Goal: Task Accomplishment & Management: Complete application form

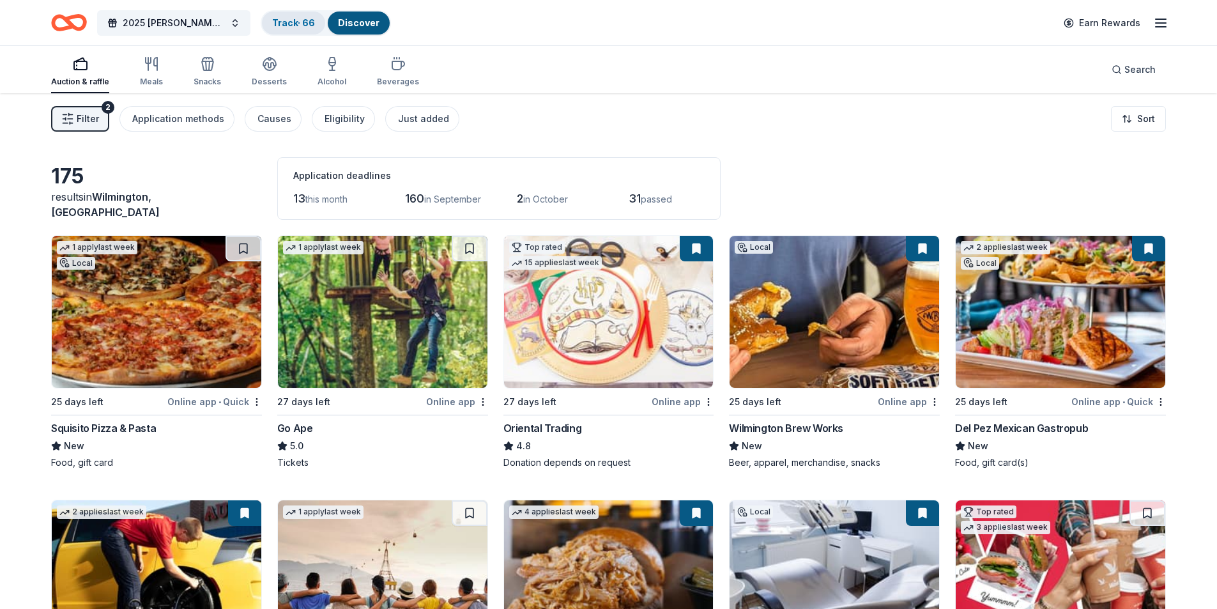
click at [309, 21] on link "Track · 66" at bounding box center [293, 22] width 43 height 11
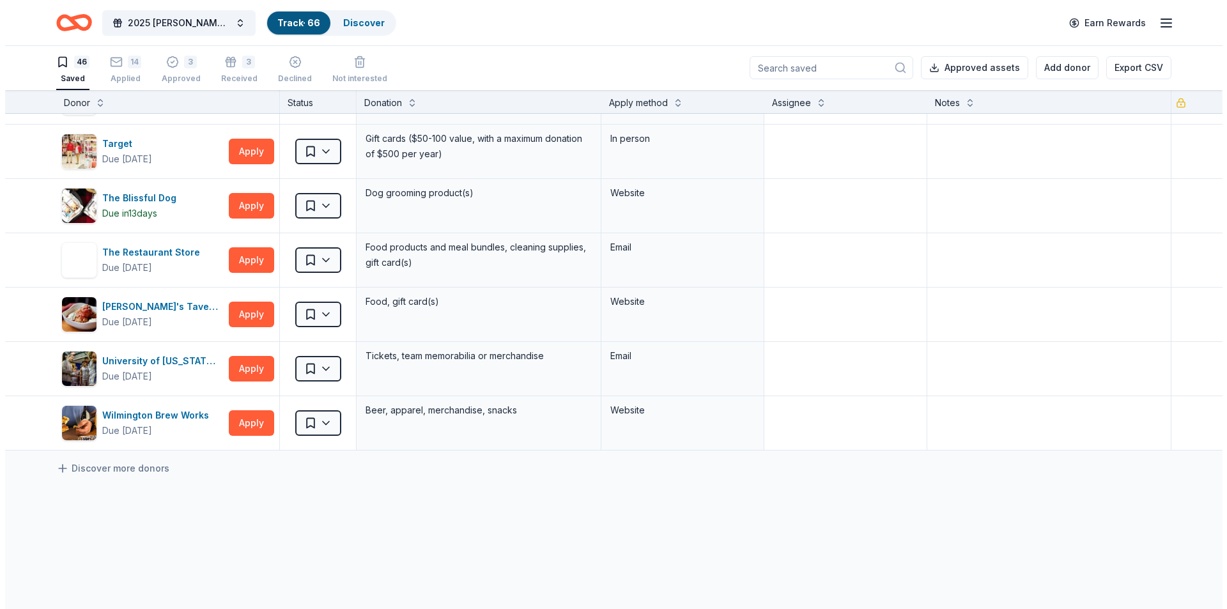
scroll to position [2248, 0]
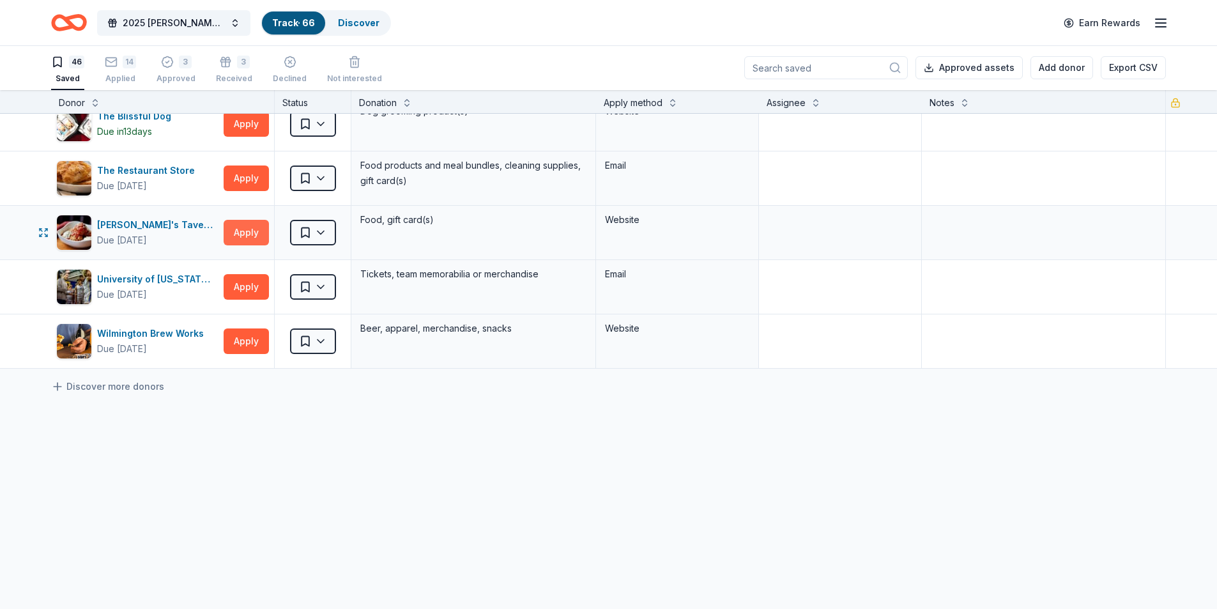
click at [248, 236] on button "Apply" at bounding box center [246, 233] width 45 height 26
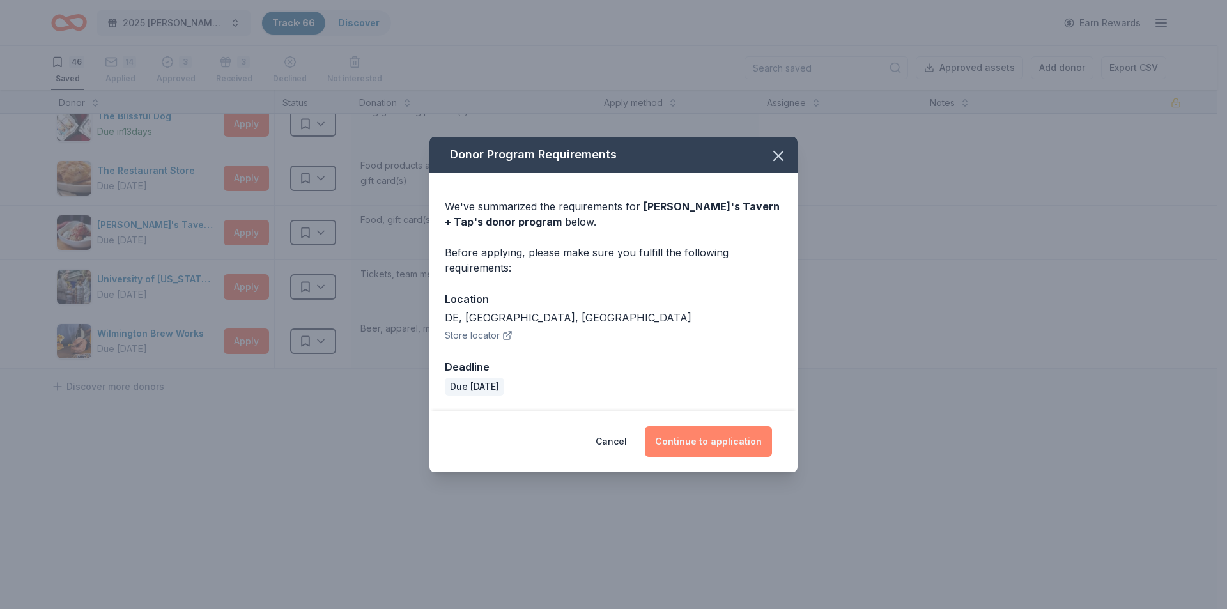
click at [693, 446] on button "Continue to application" at bounding box center [708, 441] width 127 height 31
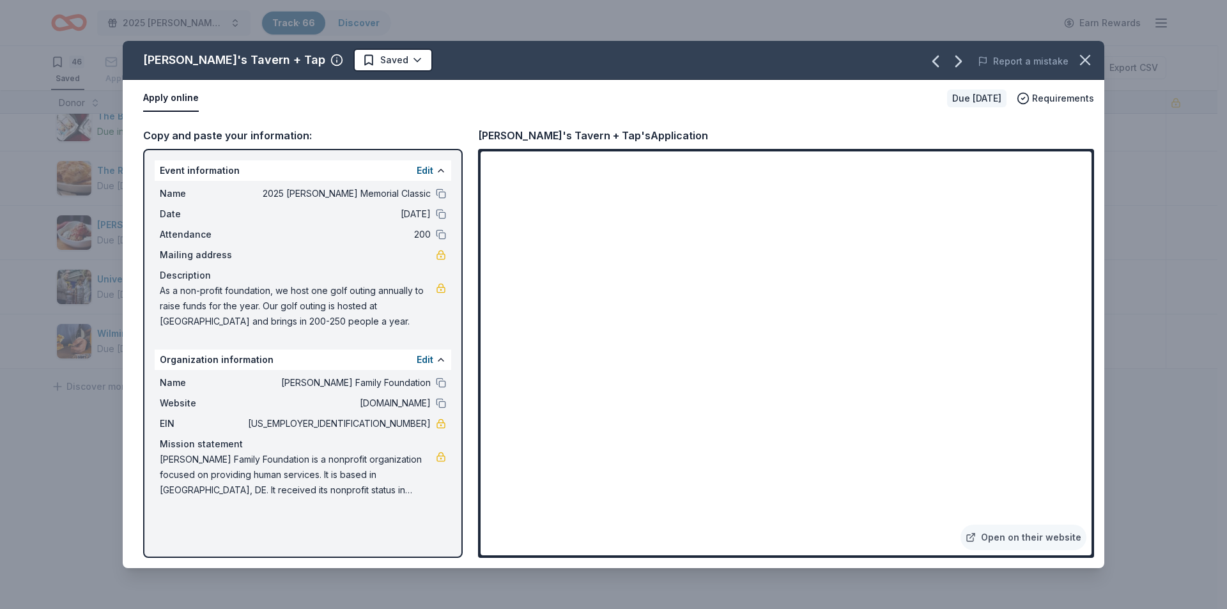
click at [151, 102] on button "Apply online" at bounding box center [171, 98] width 56 height 27
click at [1082, 60] on icon "button" at bounding box center [1085, 60] width 18 height 18
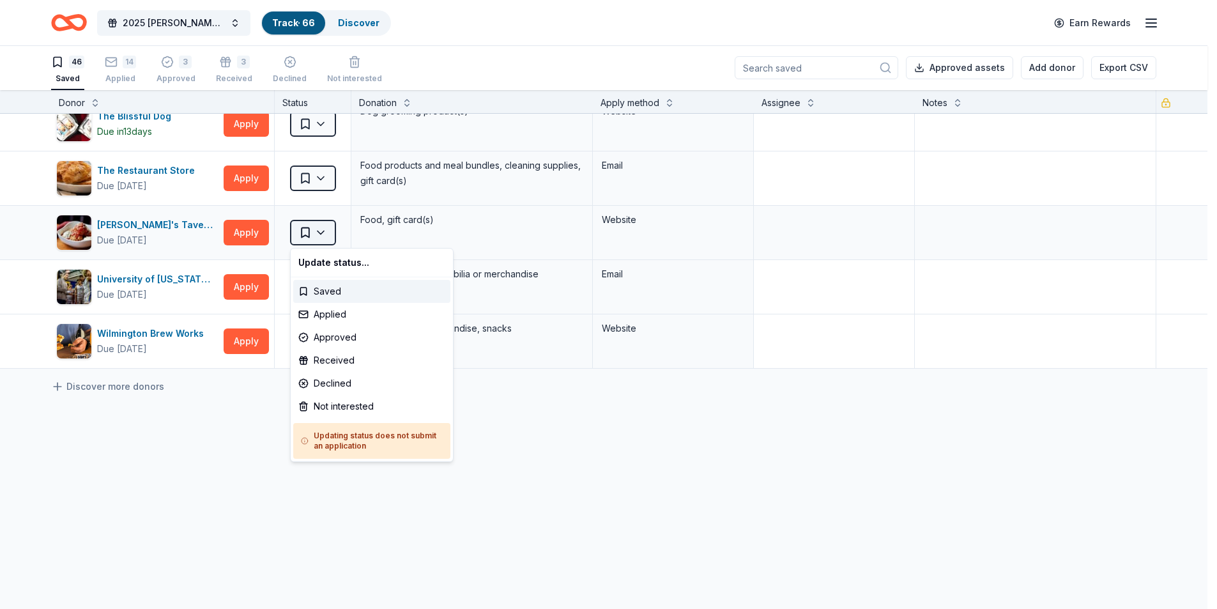
click at [332, 229] on html "2025 Bernard F. Kenny Memorial Classic Track · 66 Discover Earn Rewards 46 Save…" at bounding box center [608, 303] width 1217 height 609
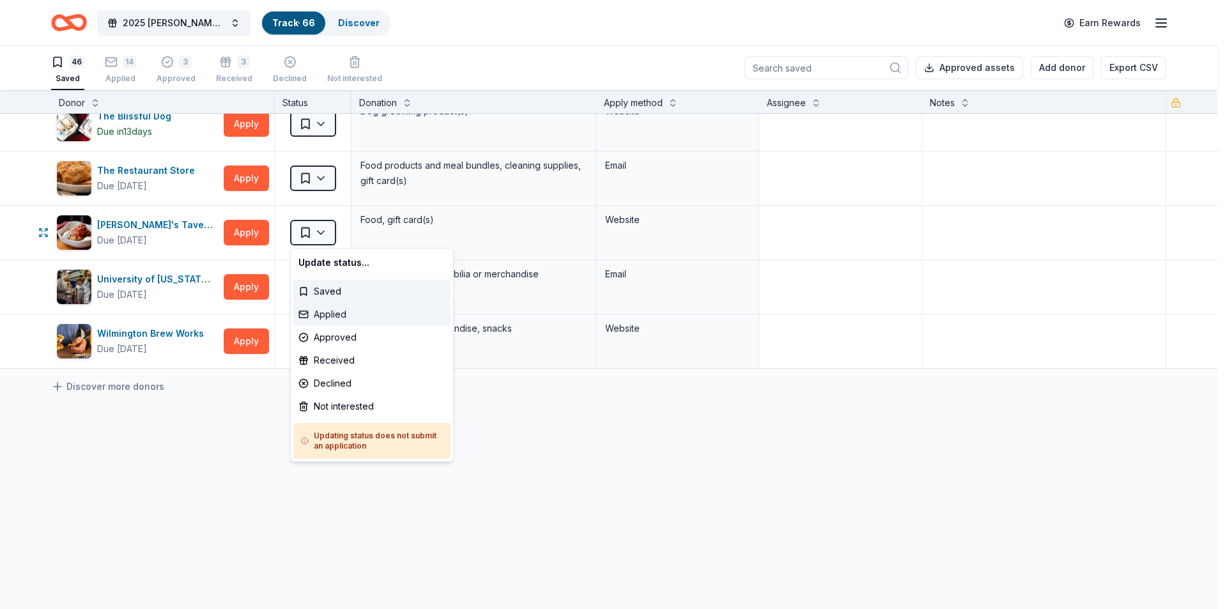
click at [347, 316] on div "Applied" at bounding box center [371, 314] width 157 height 23
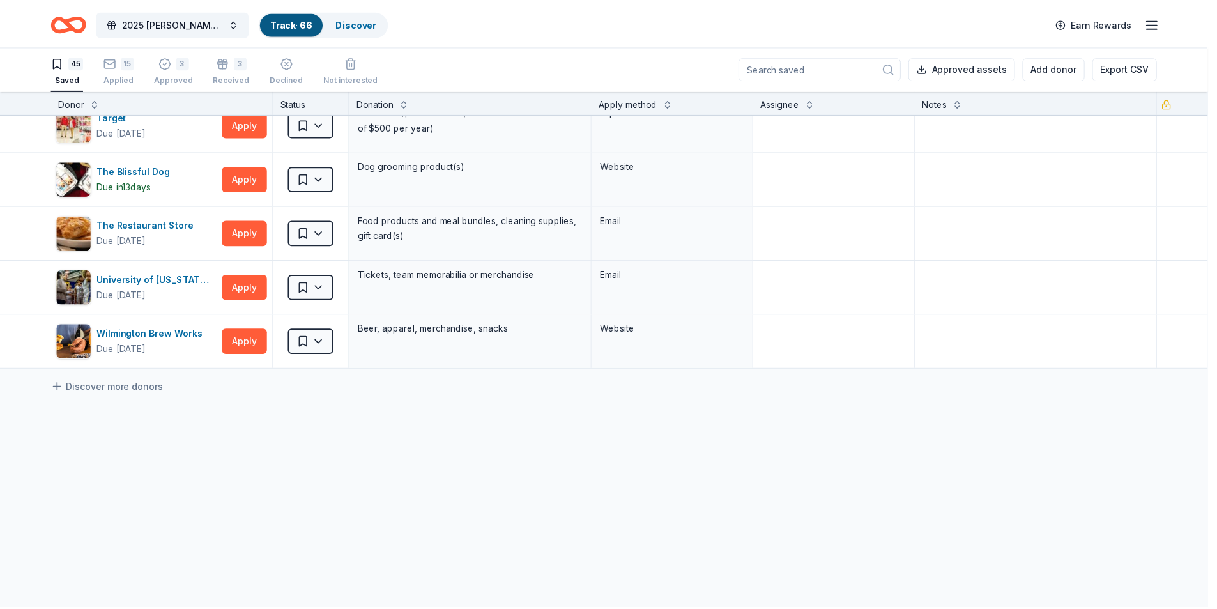
scroll to position [2194, 0]
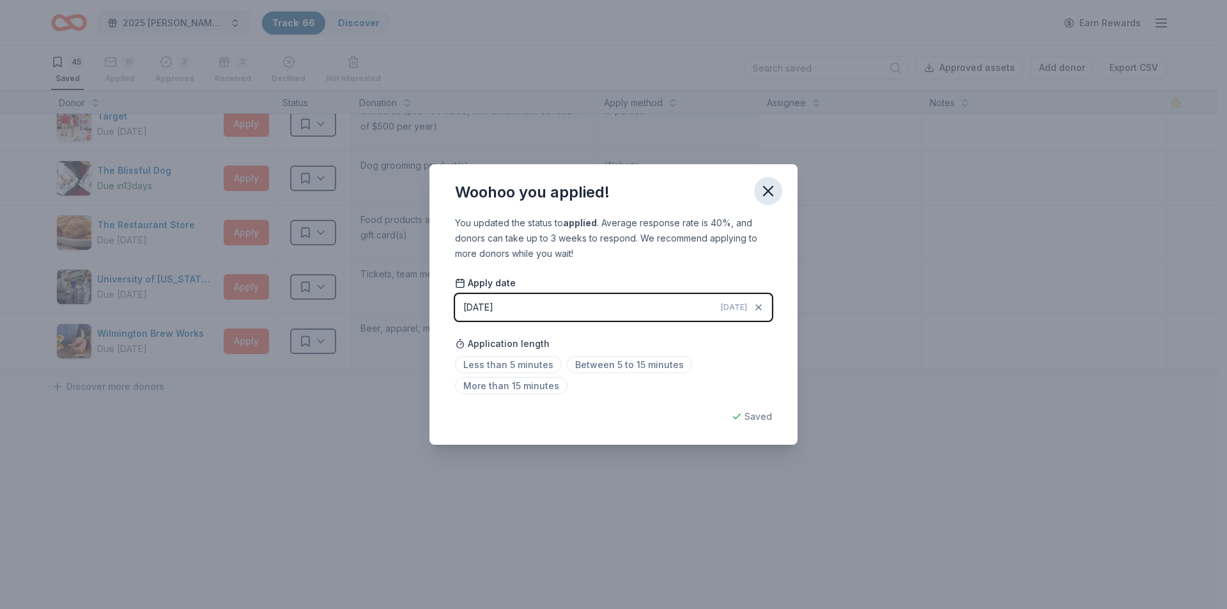
click at [767, 192] on icon "button" at bounding box center [767, 191] width 9 height 9
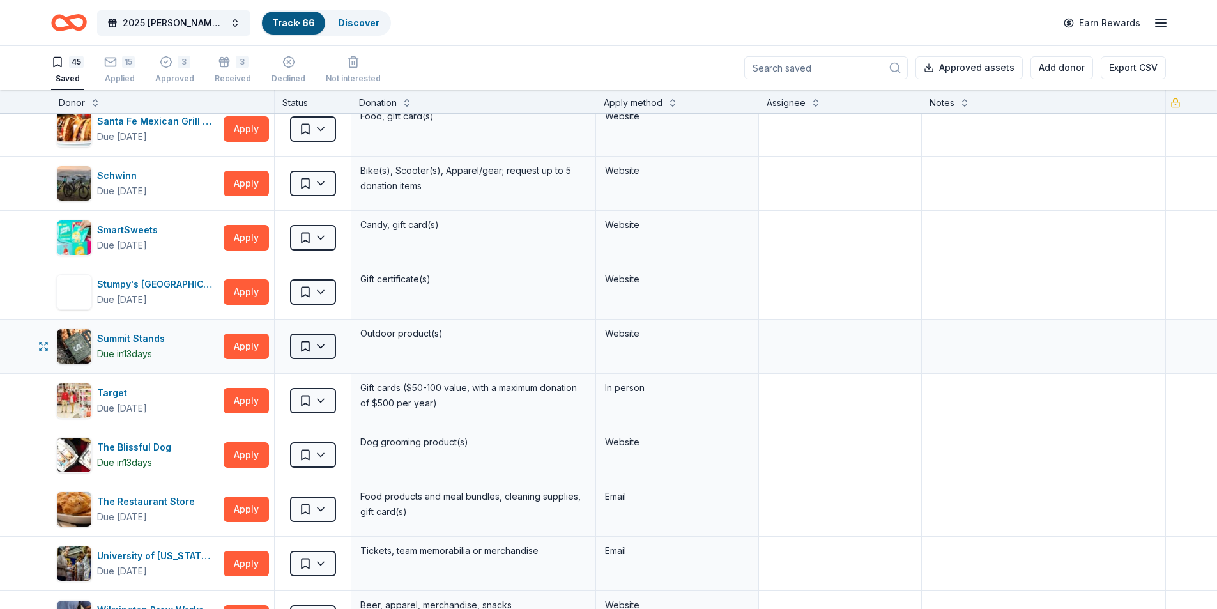
scroll to position [1640, 0]
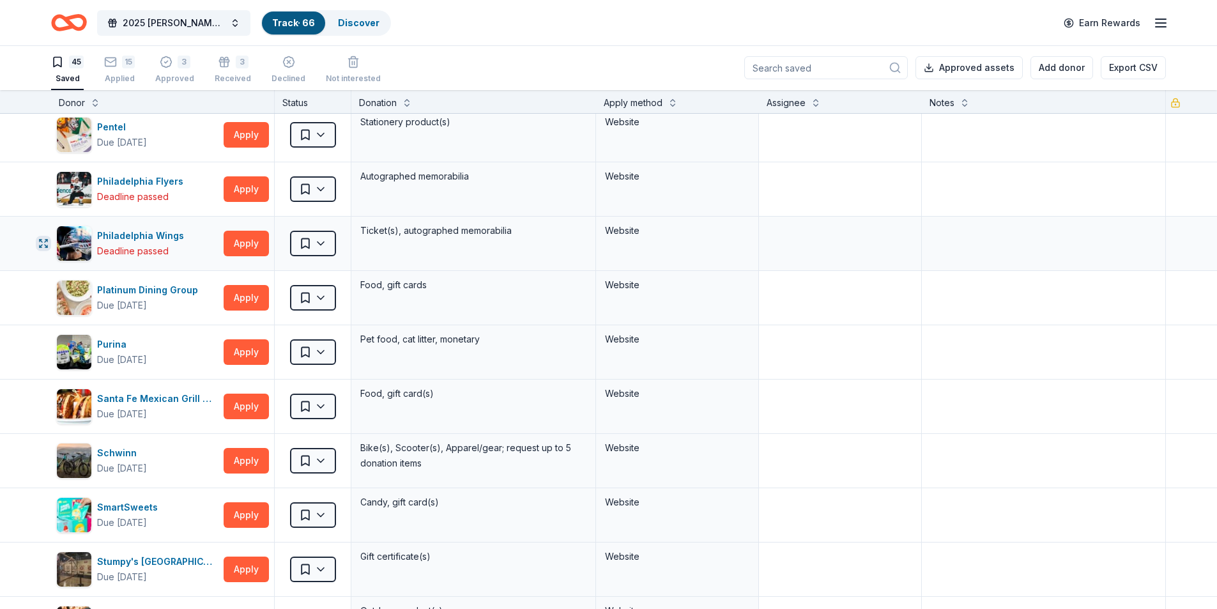
click at [47, 244] on icon "button" at bounding box center [43, 243] width 10 height 10
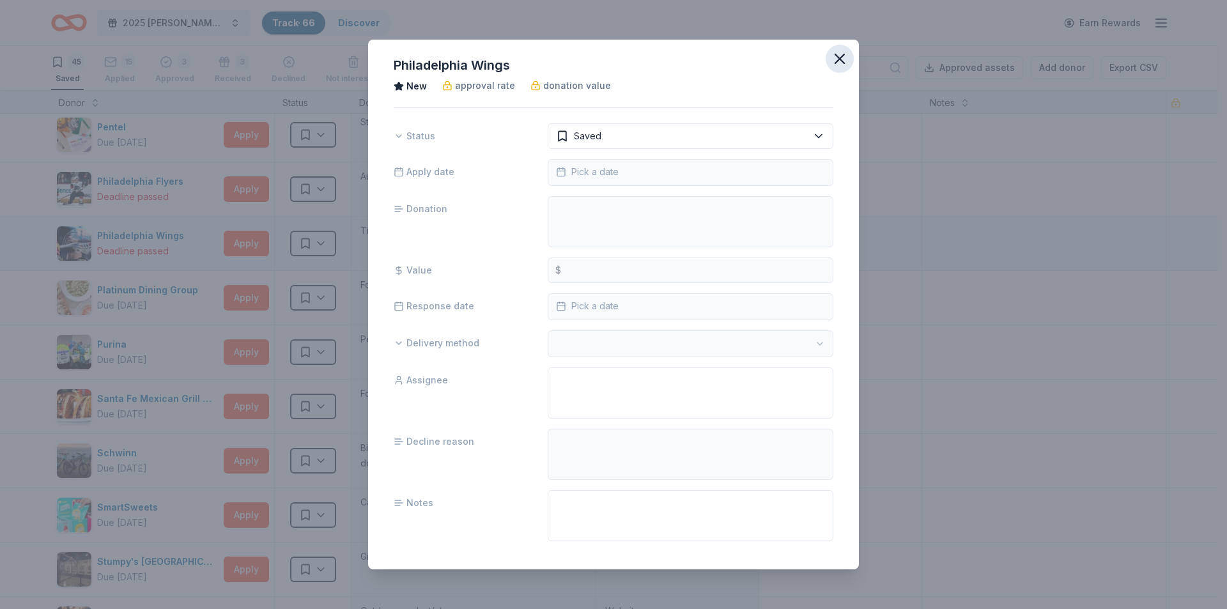
click at [837, 65] on icon "button" at bounding box center [839, 59] width 18 height 18
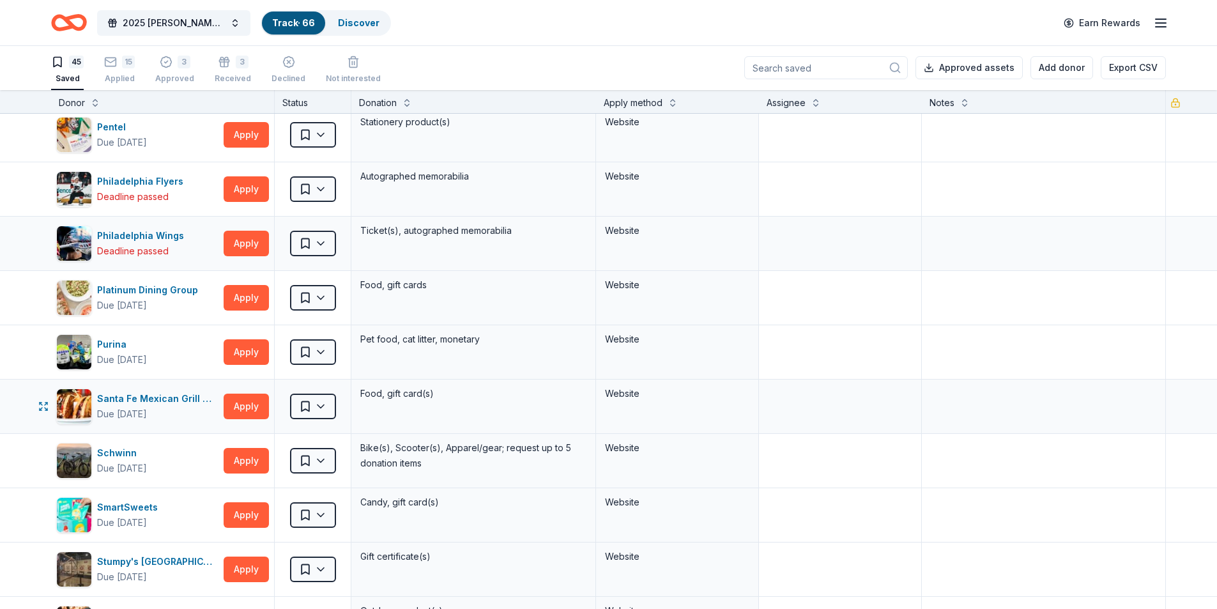
scroll to position [1087, 0]
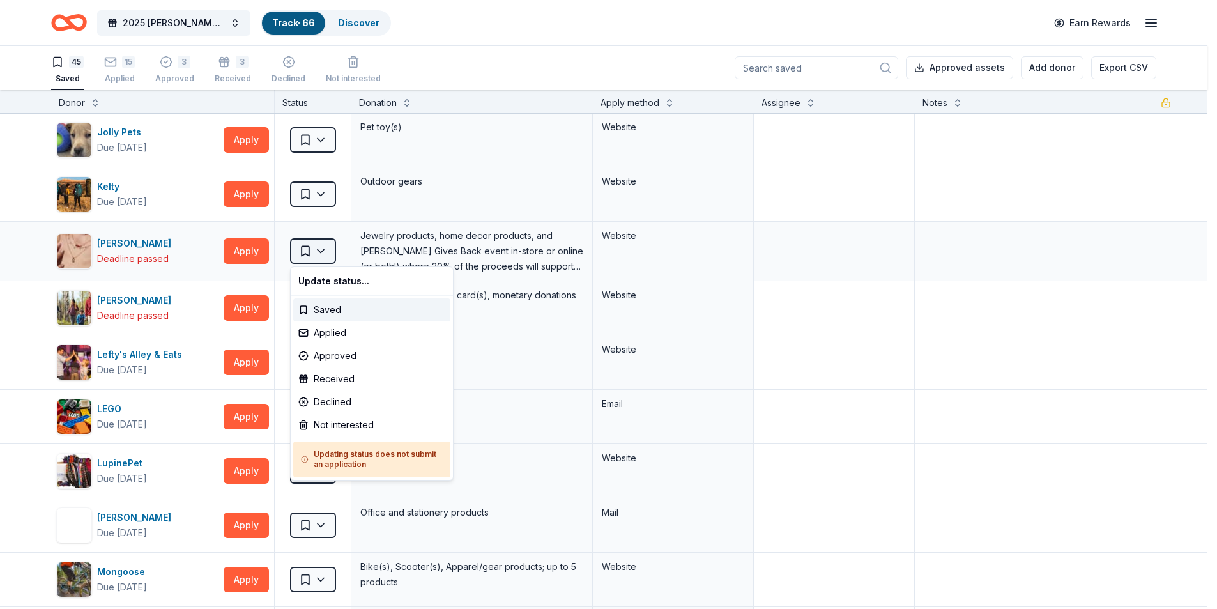
click at [319, 256] on html "2025 Bernard F. Kenny Memorial Classic Track · 66 Discover Earn Rewards 45 Save…" at bounding box center [608, 303] width 1217 height 609
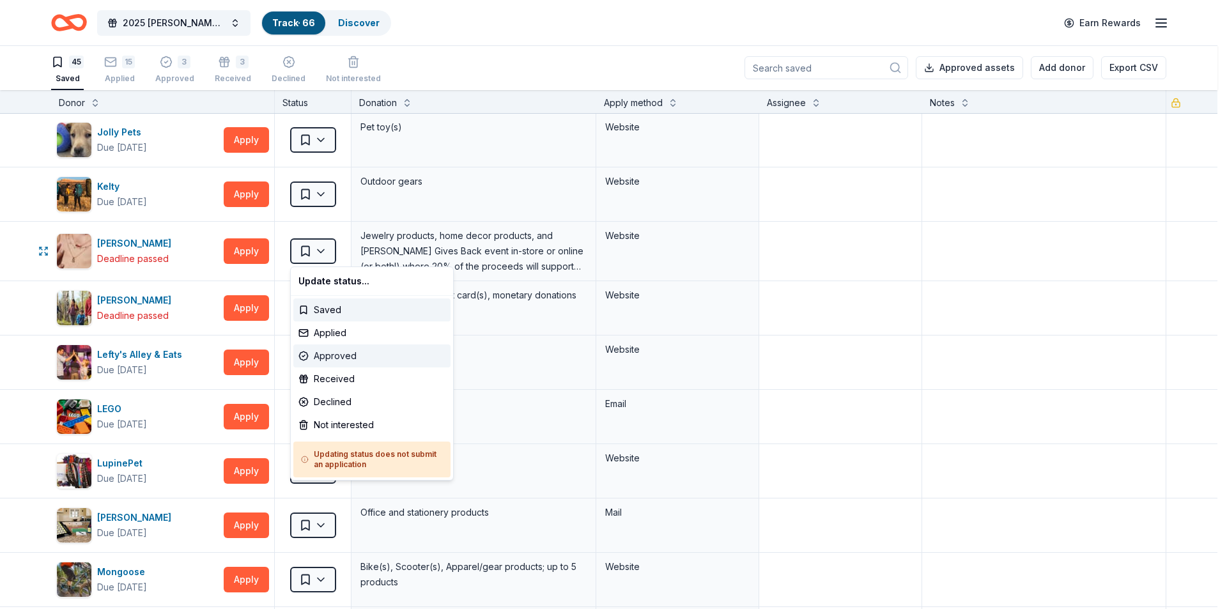
click at [349, 353] on div "Approved" at bounding box center [371, 355] width 157 height 23
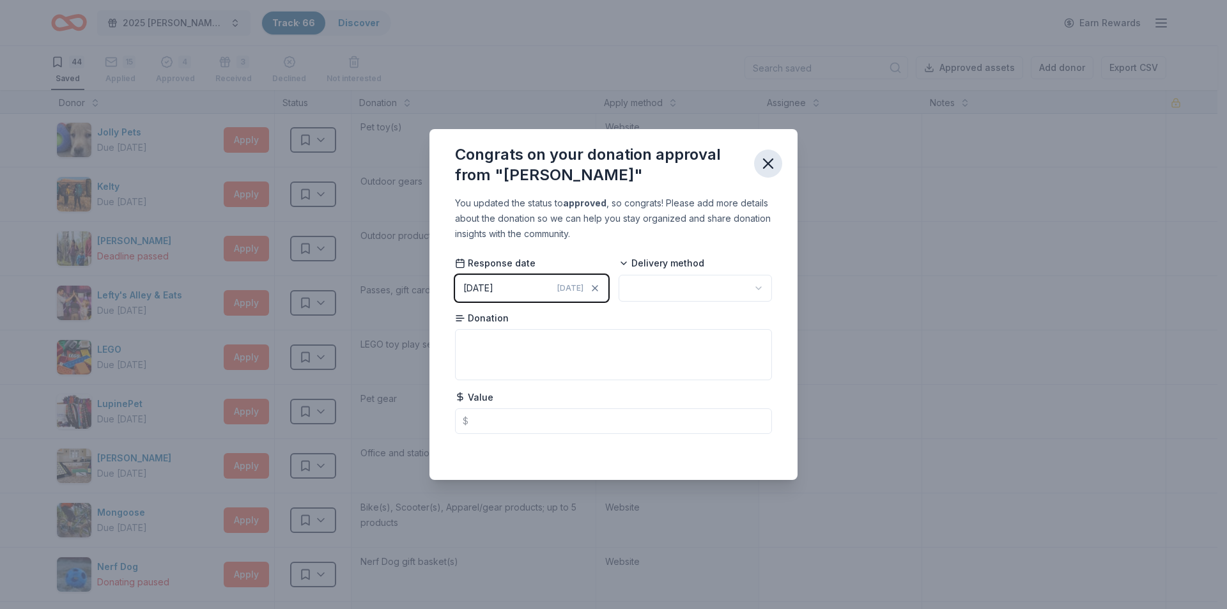
click at [772, 153] on button "button" at bounding box center [768, 163] width 28 height 28
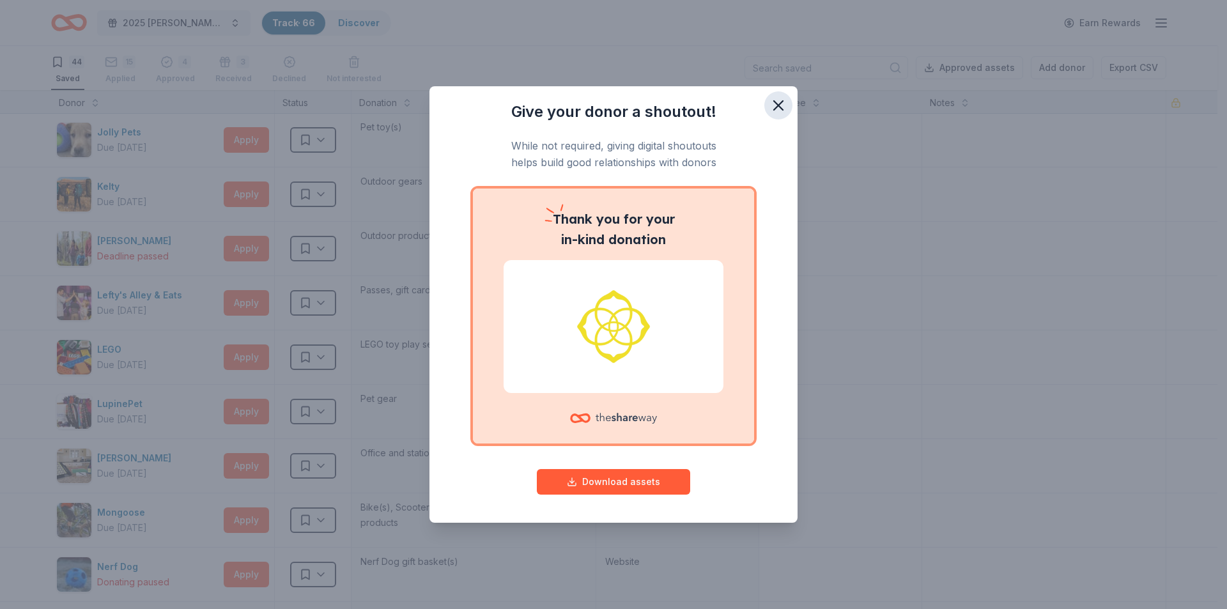
click at [778, 102] on icon "button" at bounding box center [778, 105] width 18 height 18
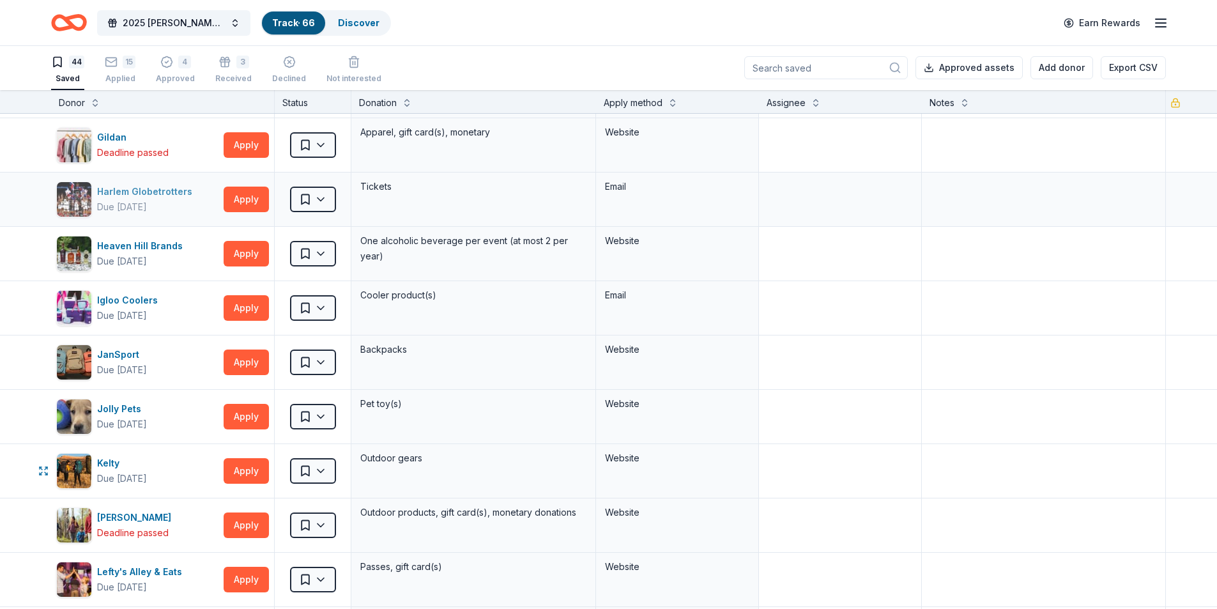
scroll to position [809, 0]
click at [124, 408] on div "Jolly Pets" at bounding box center [122, 409] width 50 height 15
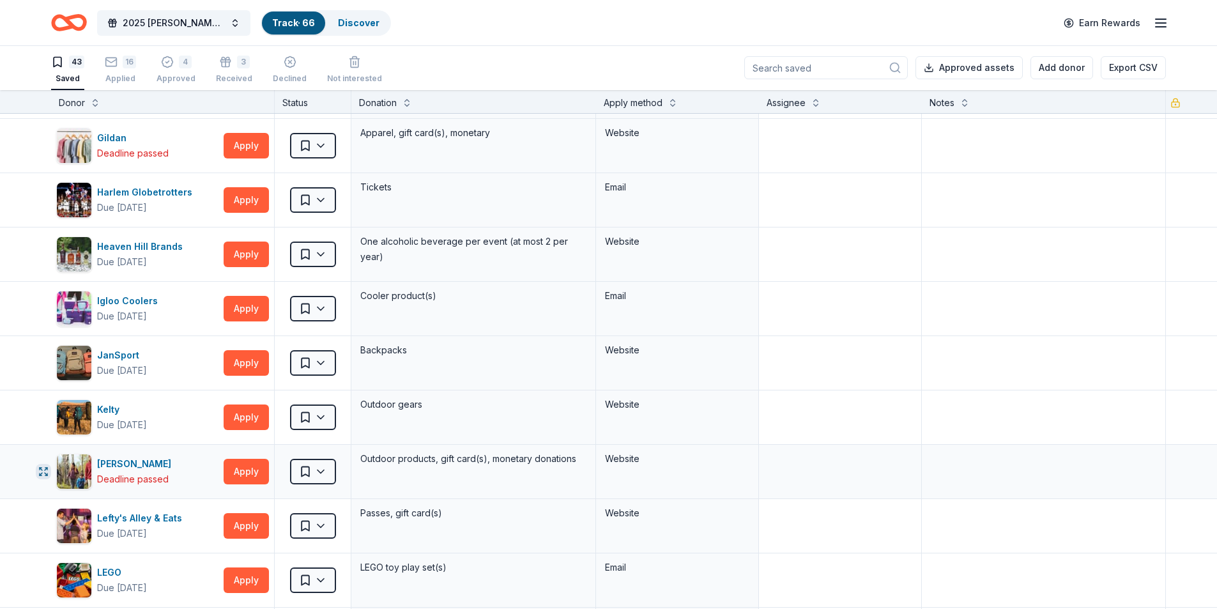
click at [47, 471] on icon "button" at bounding box center [43, 471] width 10 height 10
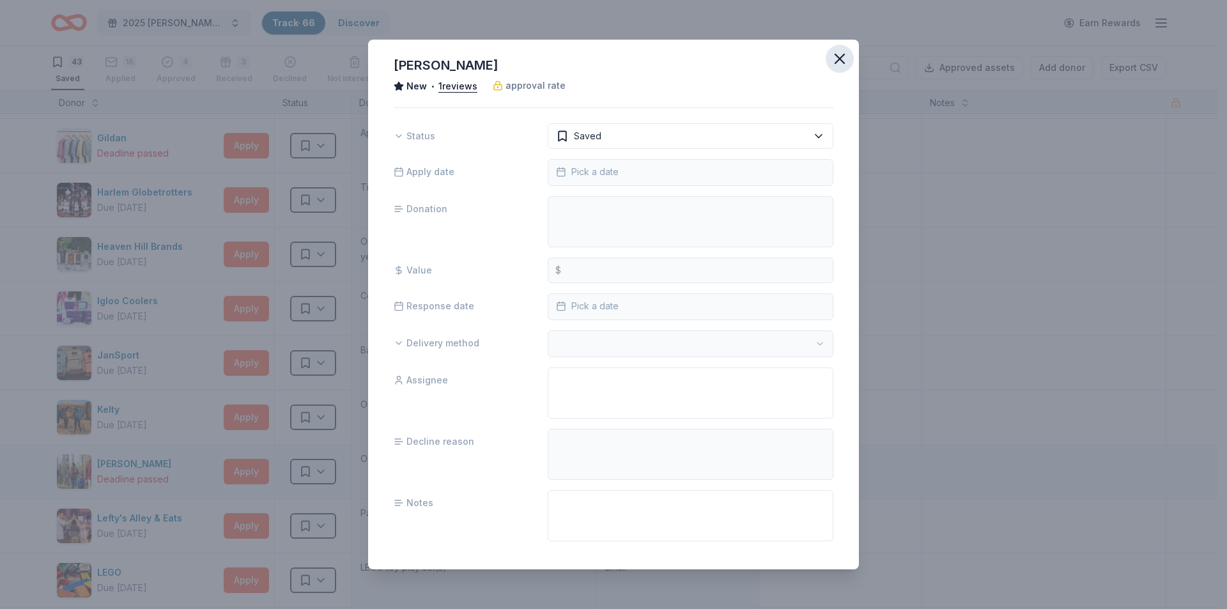
click at [830, 61] on icon "button" at bounding box center [839, 59] width 18 height 18
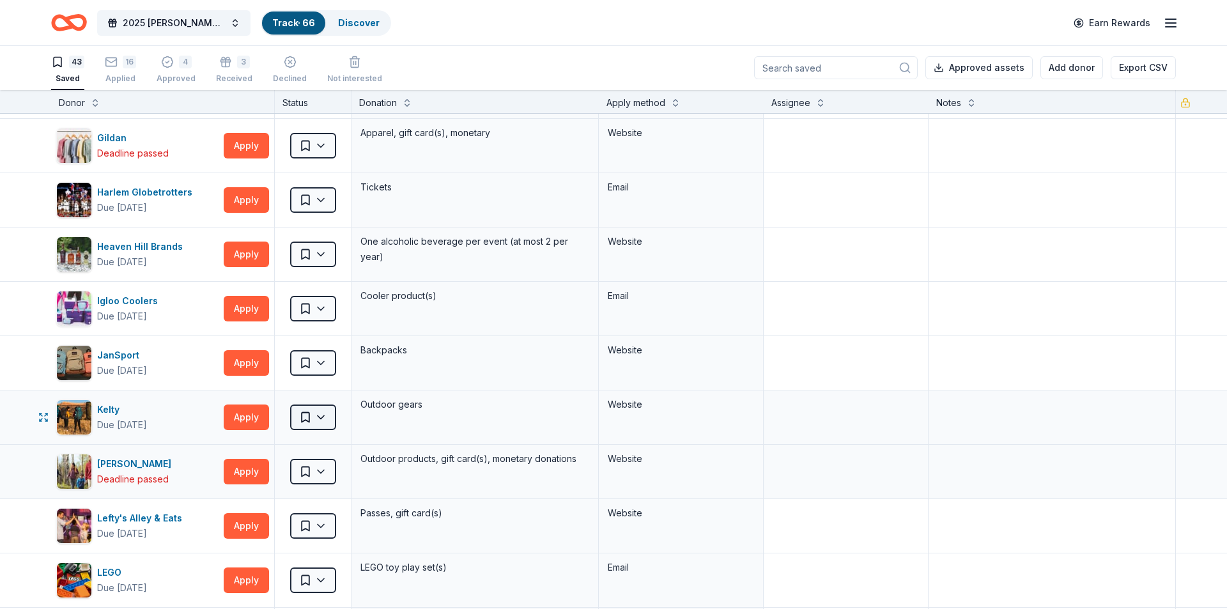
click at [331, 415] on html "2025 Bernard F. Kenny Memorial Classic Track · 66 Discover Earn Rewards 43 Save…" at bounding box center [613, 303] width 1227 height 609
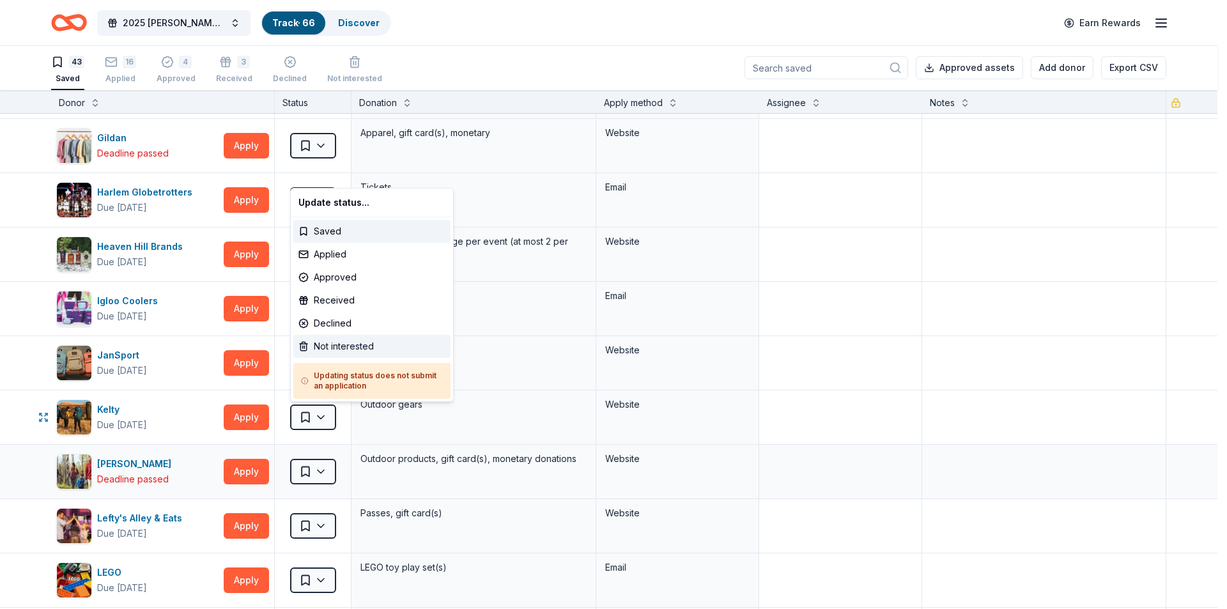
click at [348, 344] on div "Not interested" at bounding box center [371, 346] width 157 height 23
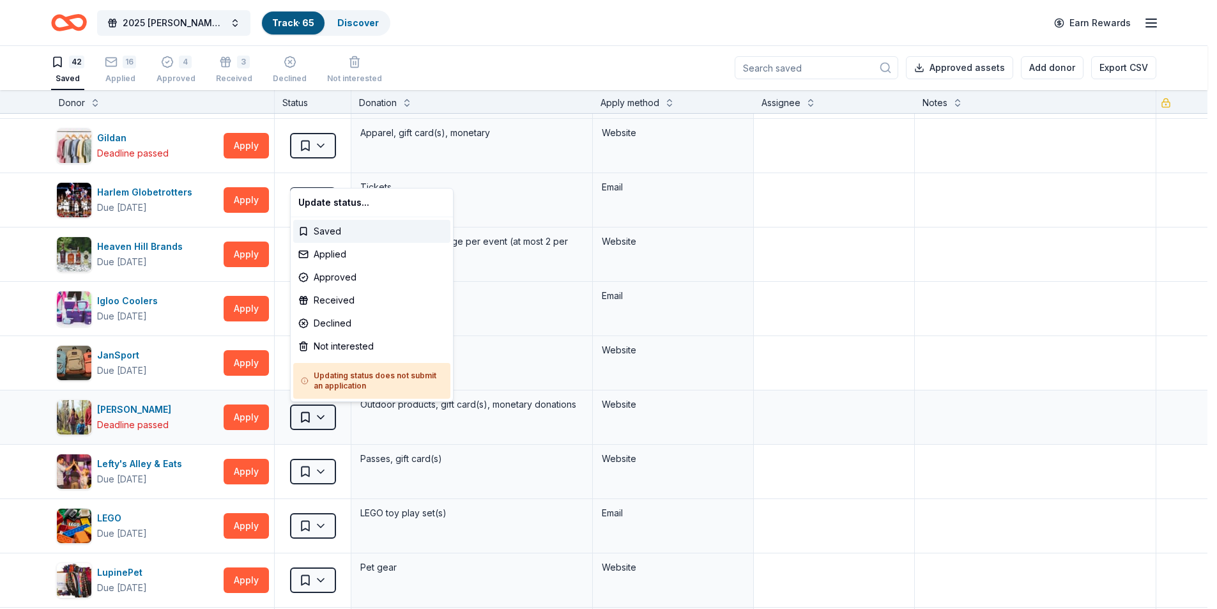
click at [316, 418] on html "2025 Bernard F. Kenny Memorial Classic Track · 65 Discover Earn Rewards 42 Save…" at bounding box center [608, 303] width 1217 height 609
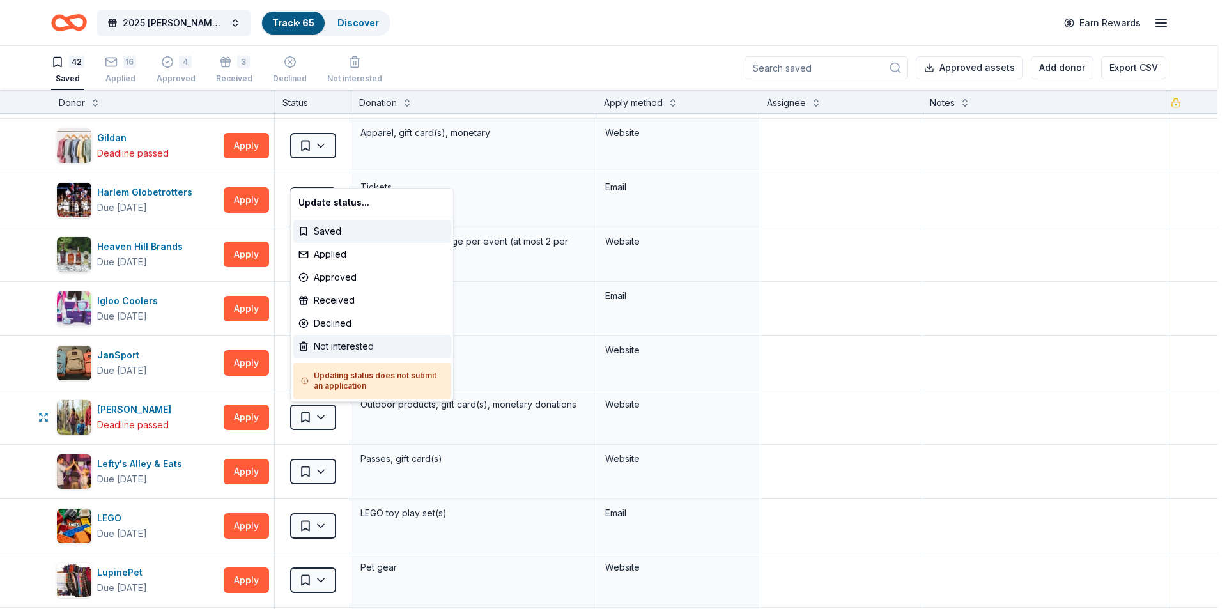
click at [355, 337] on div "Not interested" at bounding box center [371, 346] width 157 height 23
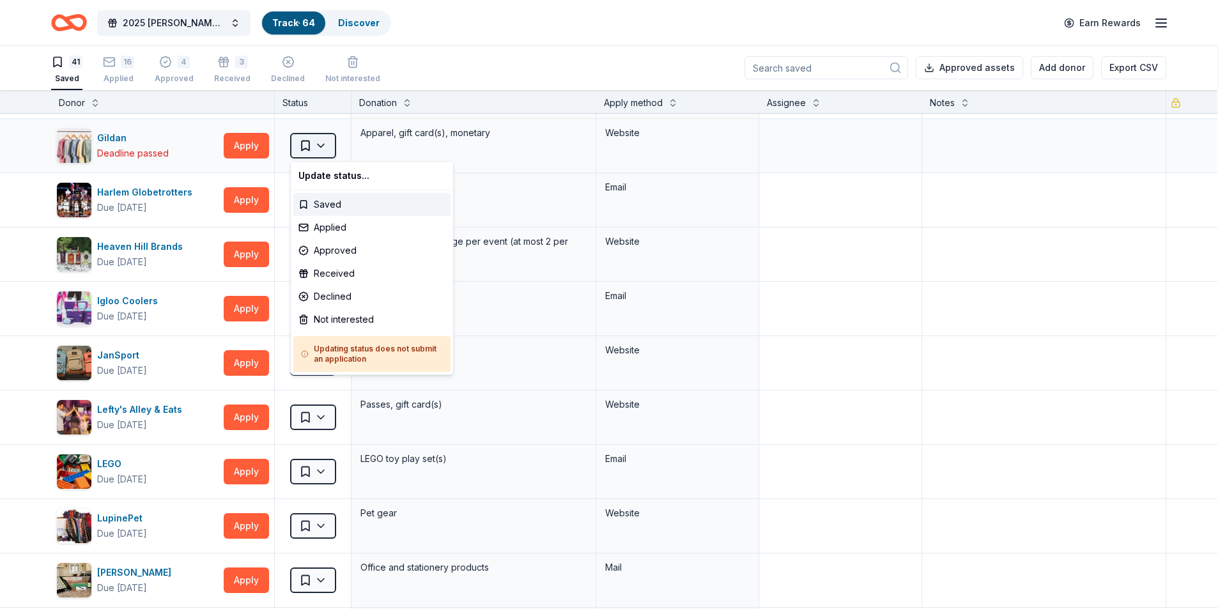
click at [333, 148] on html "2025 Bernard F. Kenny Memorial Classic Track · 64 Discover Earn Rewards 41 Save…" at bounding box center [613, 303] width 1227 height 609
click at [339, 315] on div "Not interested" at bounding box center [371, 319] width 157 height 23
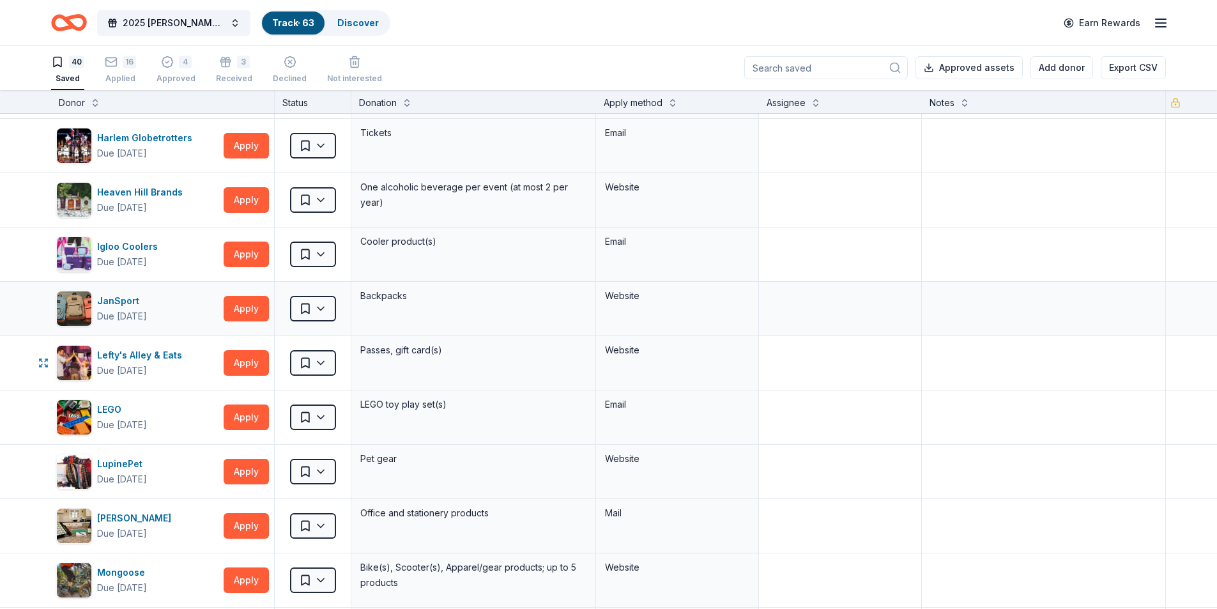
drag, startPoint x: 243, startPoint y: 361, endPoint x: 518, endPoint y: 318, distance: 278.6
click at [505, 326] on div "Adidas Due in 25 days Apply Saved Sporting goods, gift card(s) Mail Bethany Blu…" at bounding box center [608, 408] width 1217 height 2208
click at [242, 299] on button "Apply" at bounding box center [246, 309] width 45 height 26
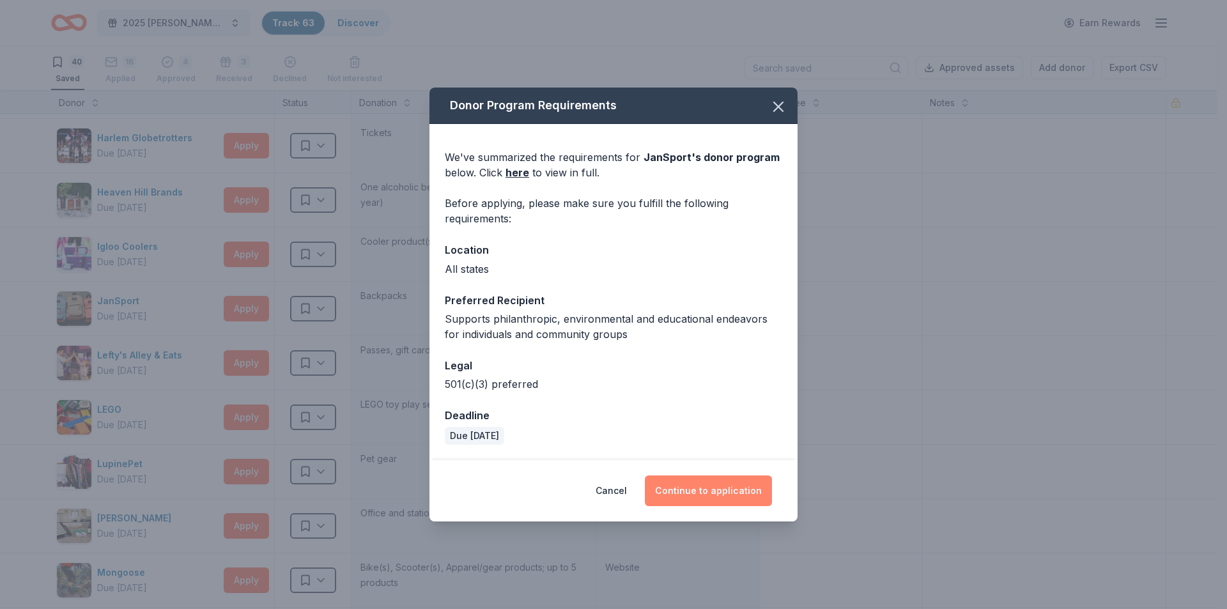
click at [710, 485] on button "Continue to application" at bounding box center [708, 490] width 127 height 31
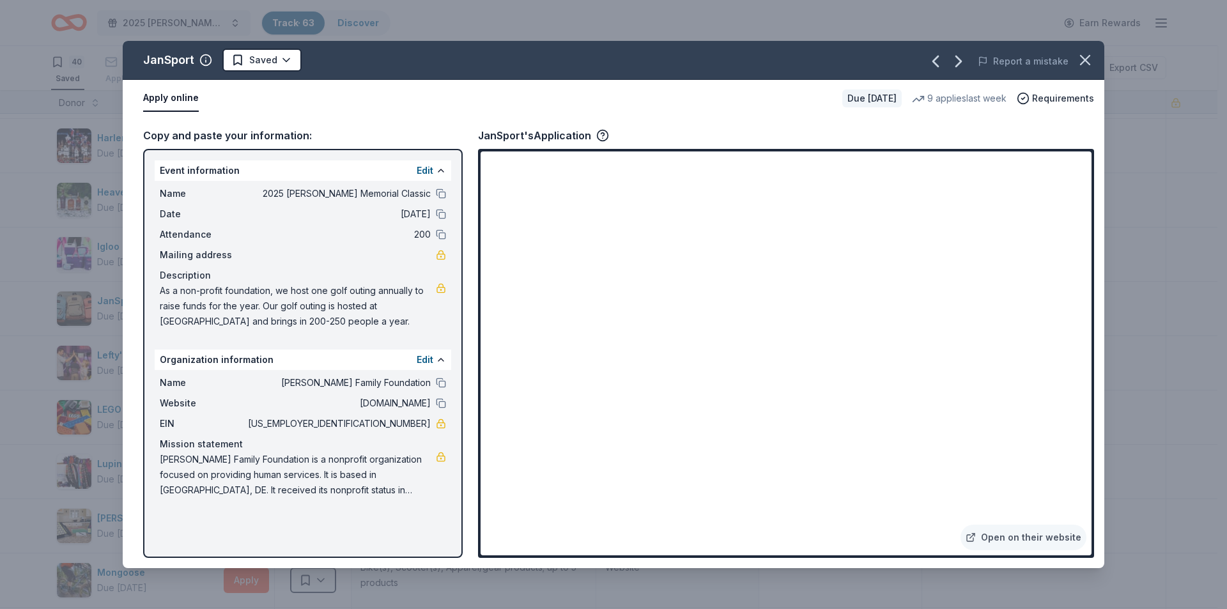
drag, startPoint x: 163, startPoint y: 295, endPoint x: 293, endPoint y: 319, distance: 131.8
click at [293, 318] on span "As a non-profit foundation, we host one golf outing annually to raise funds for…" at bounding box center [298, 306] width 276 height 46
click at [279, 63] on html "2025 Bernard F. Kenny Memorial Classic Track · 63 Discover Earn Rewards 40 Save…" at bounding box center [613, 303] width 1227 height 609
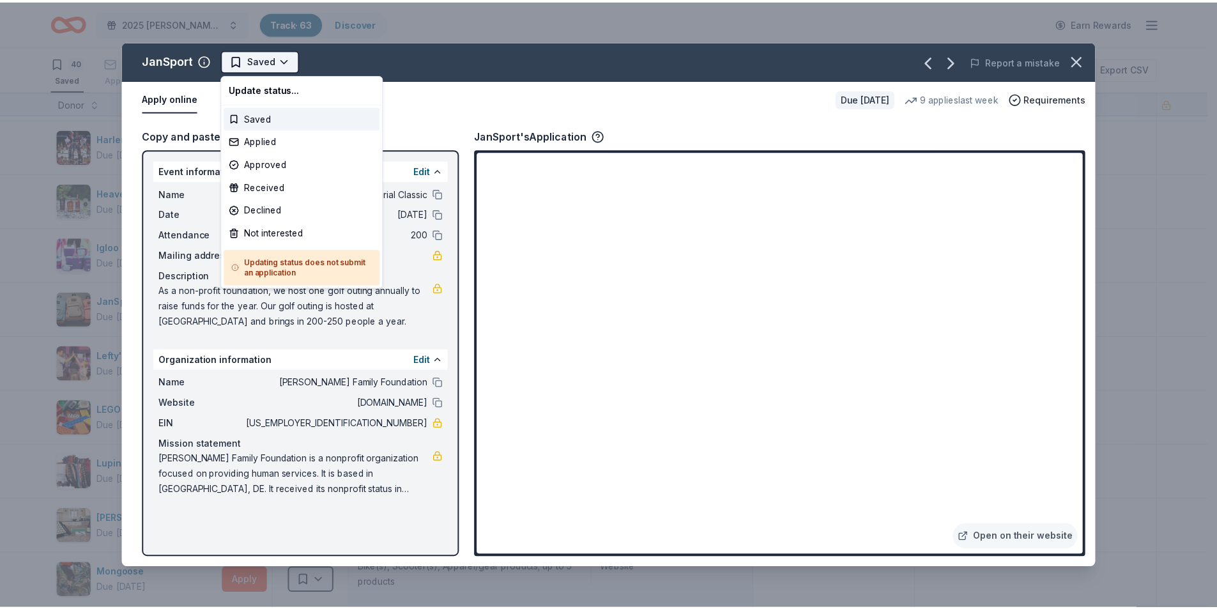
scroll to position [0, 0]
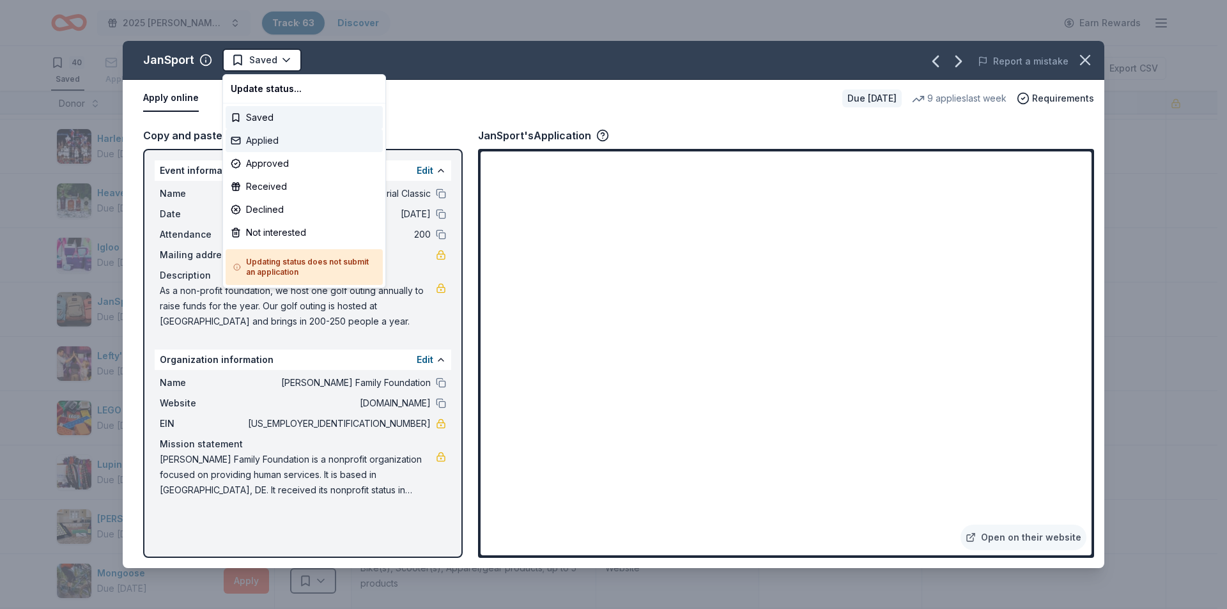
click at [269, 143] on div "Applied" at bounding box center [304, 140] width 157 height 23
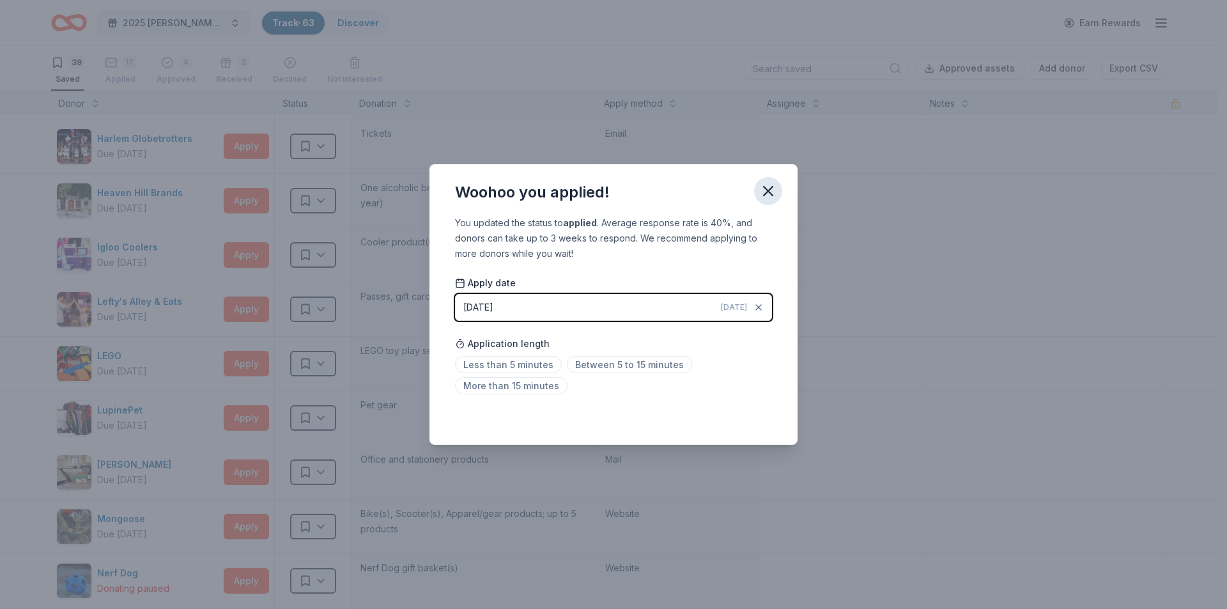
click at [767, 189] on icon "button" at bounding box center [767, 191] width 9 height 9
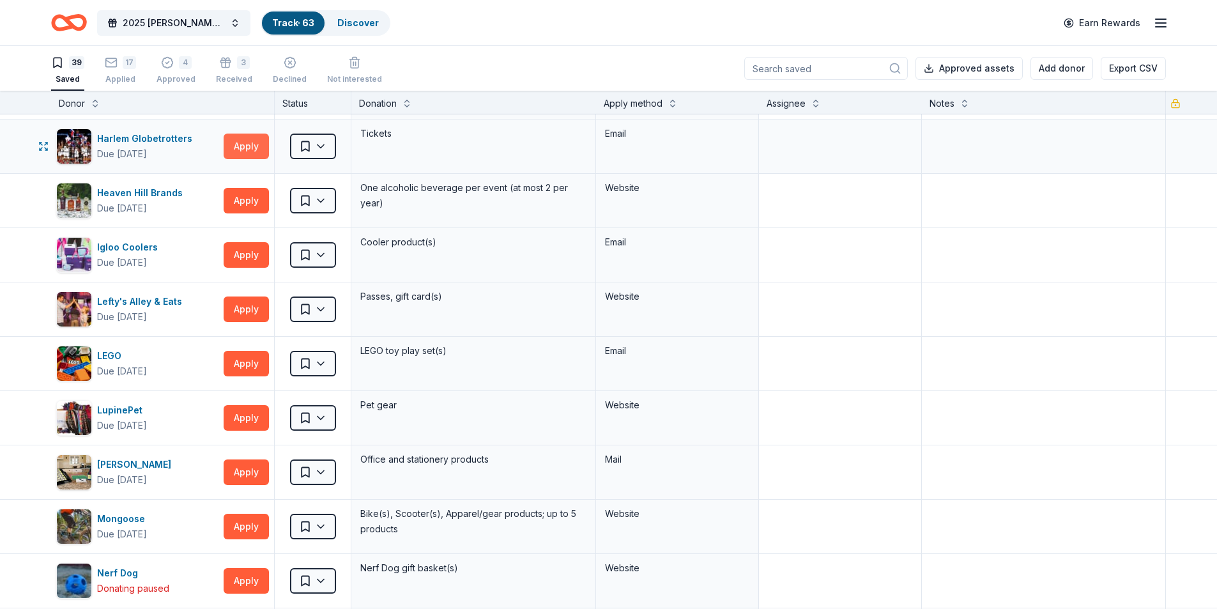
click at [266, 143] on button "Apply" at bounding box center [246, 147] width 45 height 26
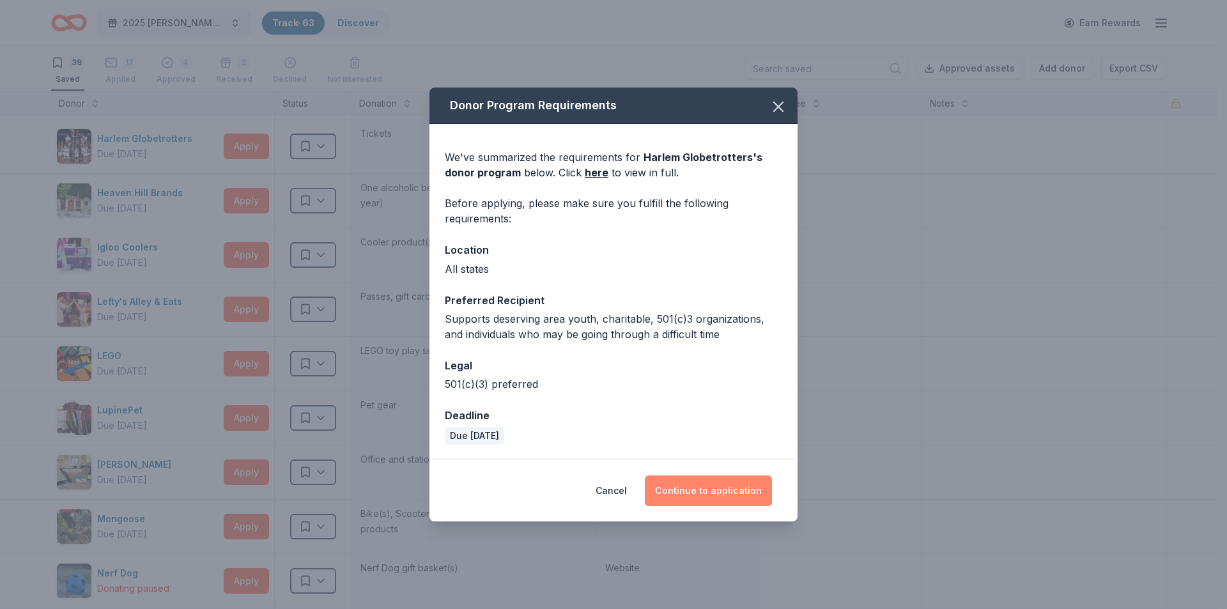
click at [737, 486] on button "Continue to application" at bounding box center [708, 490] width 127 height 31
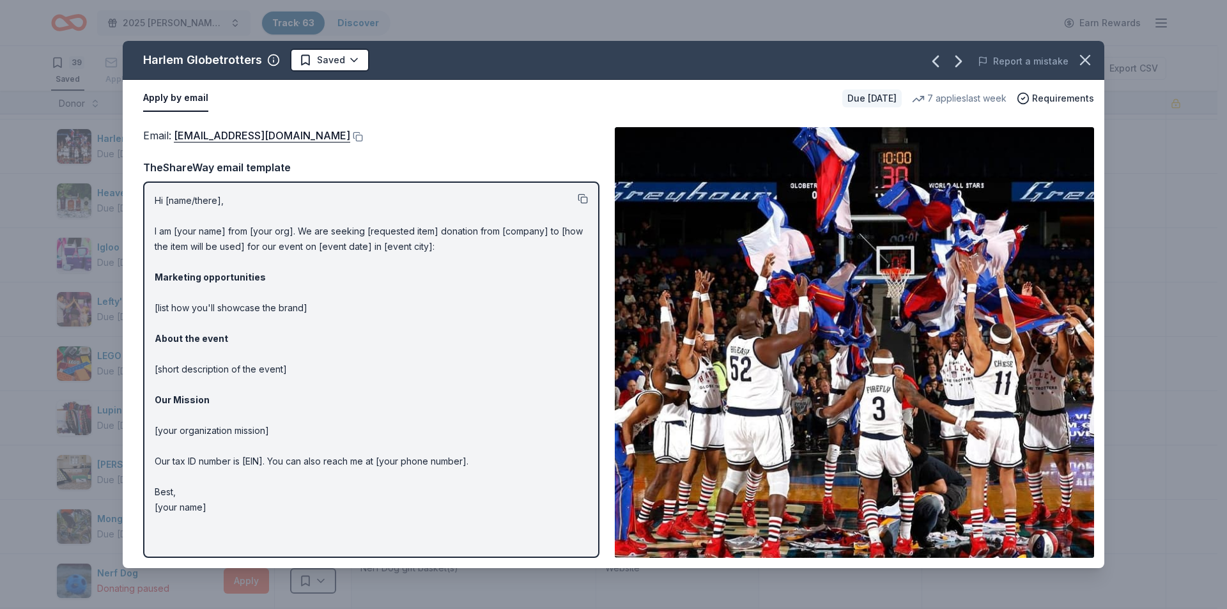
click at [581, 196] on button at bounding box center [582, 199] width 10 height 10
click at [484, 513] on p "Hi [name/there], I am [your name] from [your org]. We are seeking [requested it…" at bounding box center [371, 354] width 433 height 322
click at [133, 113] on div "Apply by email Due in 25 days 7 applies last week Requirements" at bounding box center [613, 98] width 981 height 37
click at [174, 102] on button "Apply by email" at bounding box center [175, 98] width 65 height 27
click at [244, 134] on link "info@harlemglobetrotters.com" at bounding box center [262, 135] width 176 height 17
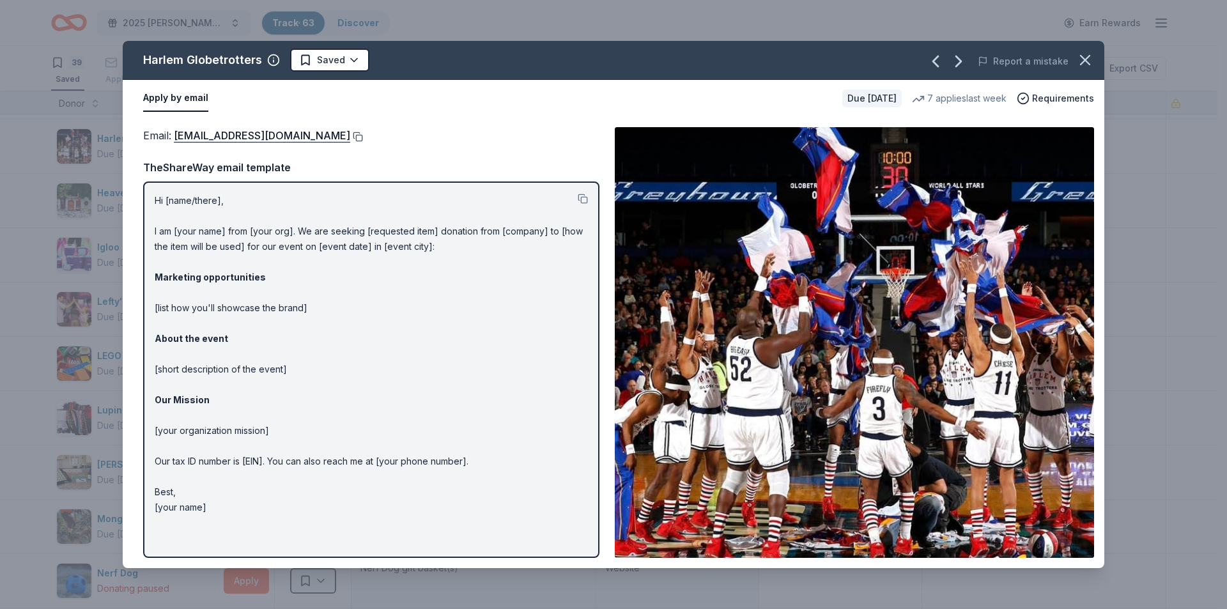
click at [350, 135] on button at bounding box center [356, 137] width 13 height 10
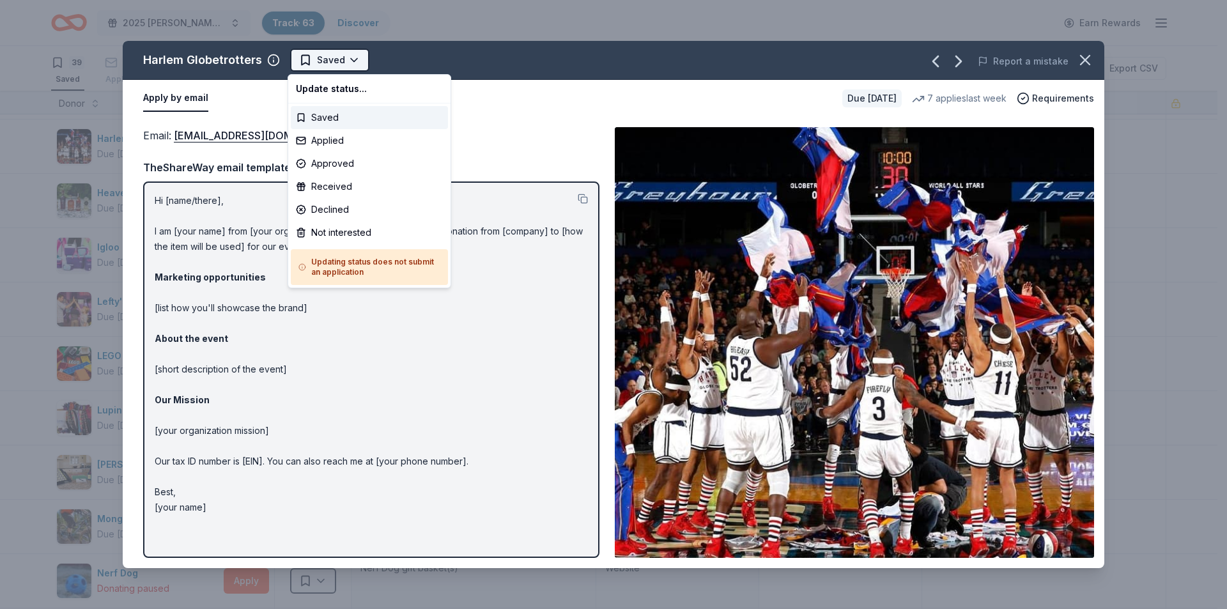
click at [350, 56] on html "2025 Bernard F. Kenny Memorial Classic Track · 63 Discover Earn Rewards 39 Save…" at bounding box center [613, 304] width 1227 height 609
click at [350, 142] on div "Applied" at bounding box center [369, 140] width 157 height 23
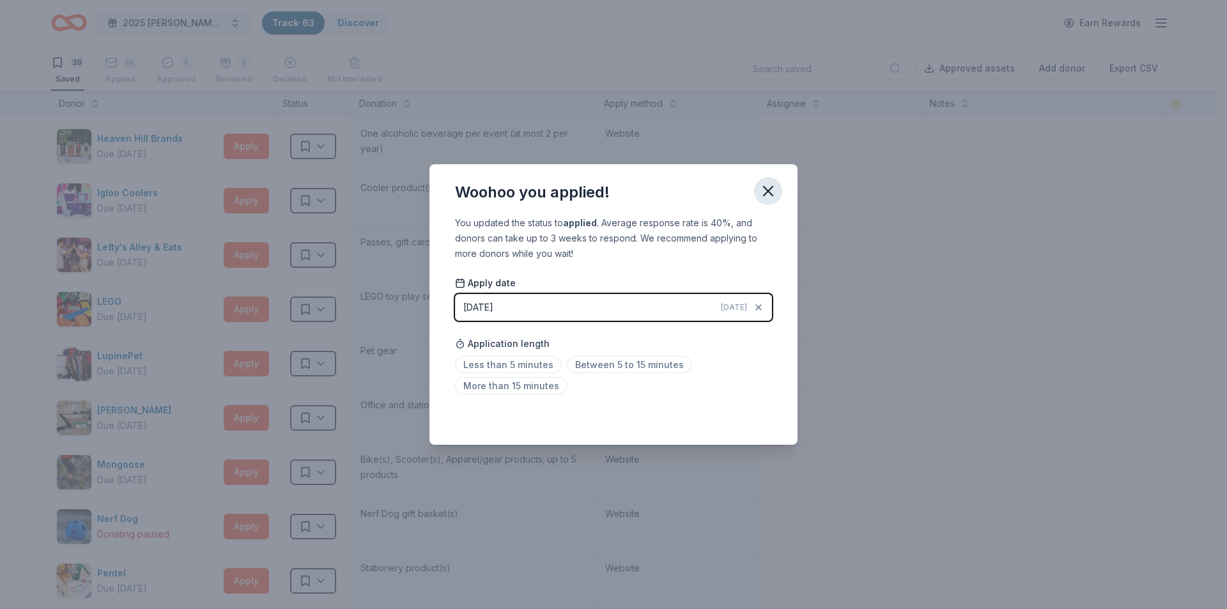
click at [760, 186] on icon "button" at bounding box center [768, 191] width 18 height 18
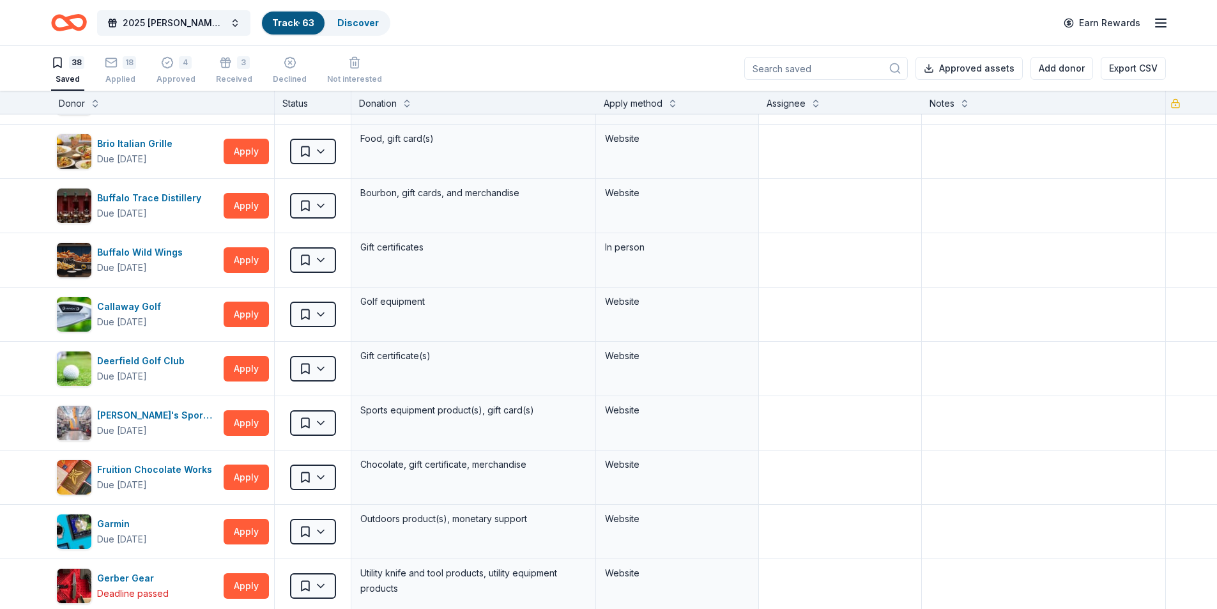
scroll to position [256, 0]
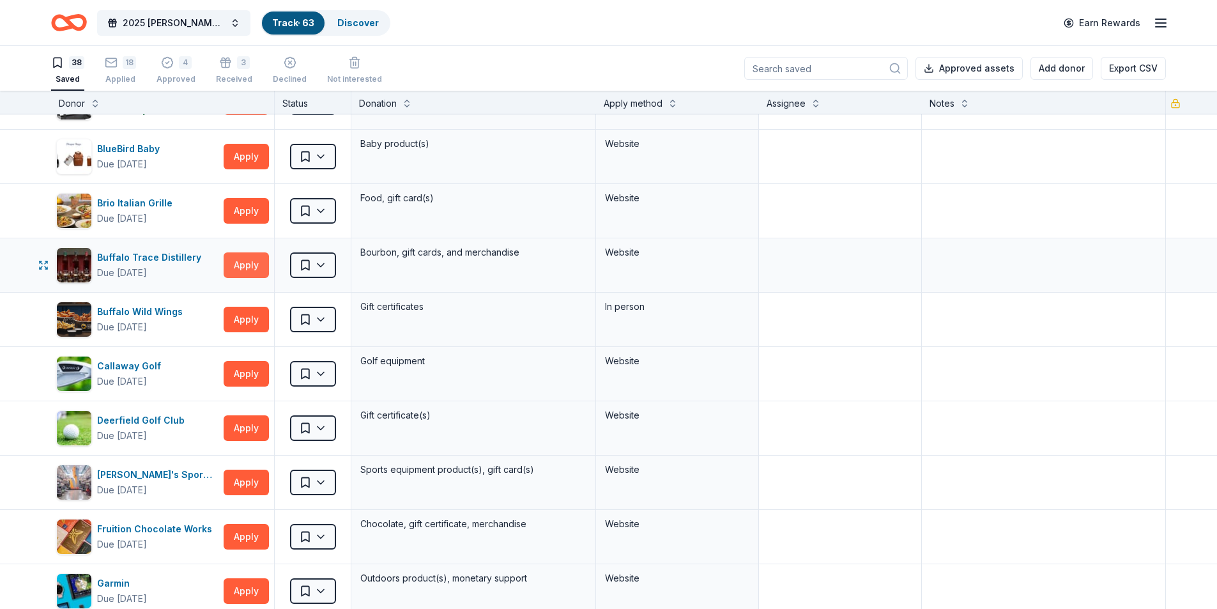
click at [243, 264] on button "Apply" at bounding box center [246, 265] width 45 height 26
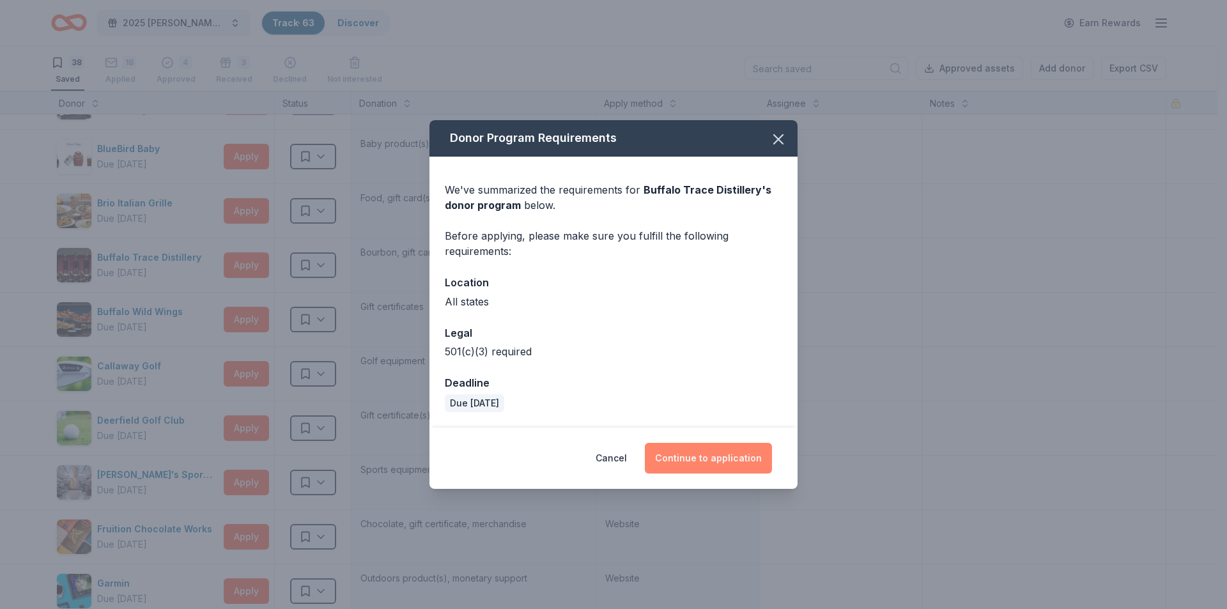
click at [700, 445] on button "Continue to application" at bounding box center [708, 458] width 127 height 31
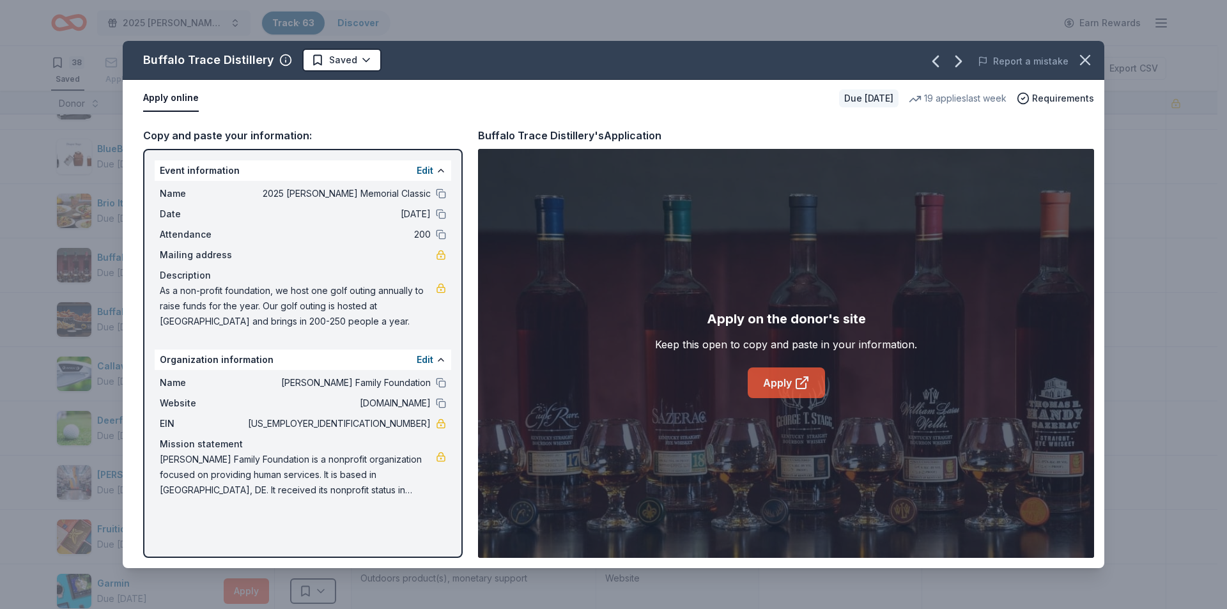
click at [769, 379] on link "Apply" at bounding box center [785, 382] width 77 height 31
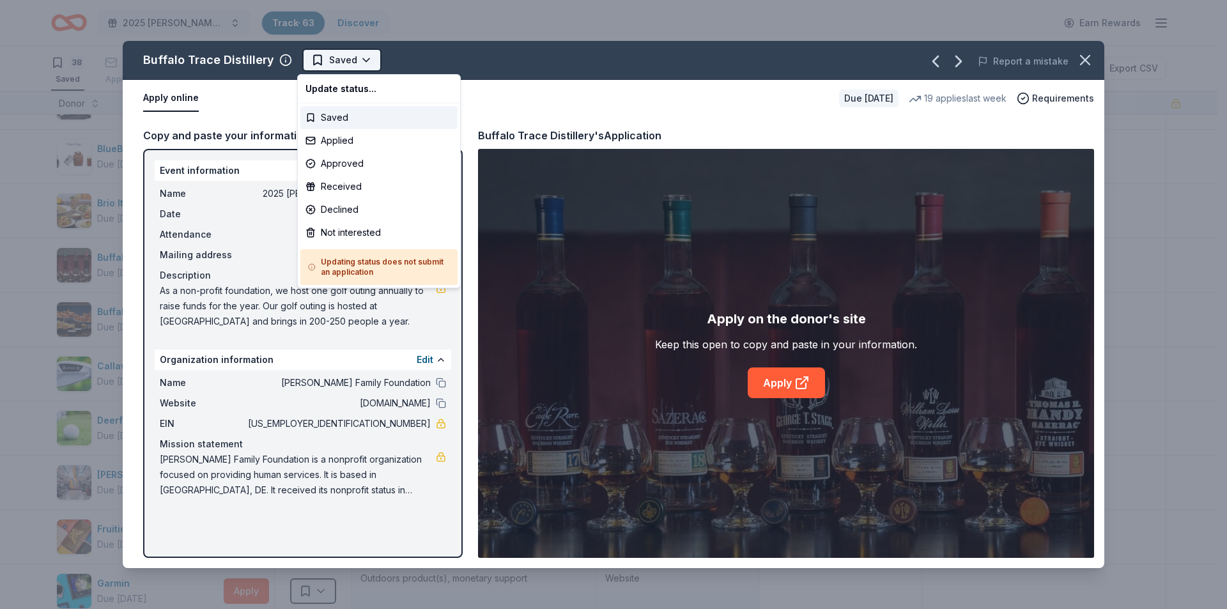
click at [335, 56] on html "2025 Bernard F. Kenny Memorial Classic Track · 63 Discover Earn Rewards 38 Save…" at bounding box center [613, 304] width 1227 height 609
click at [341, 146] on div "Applied" at bounding box center [378, 140] width 157 height 23
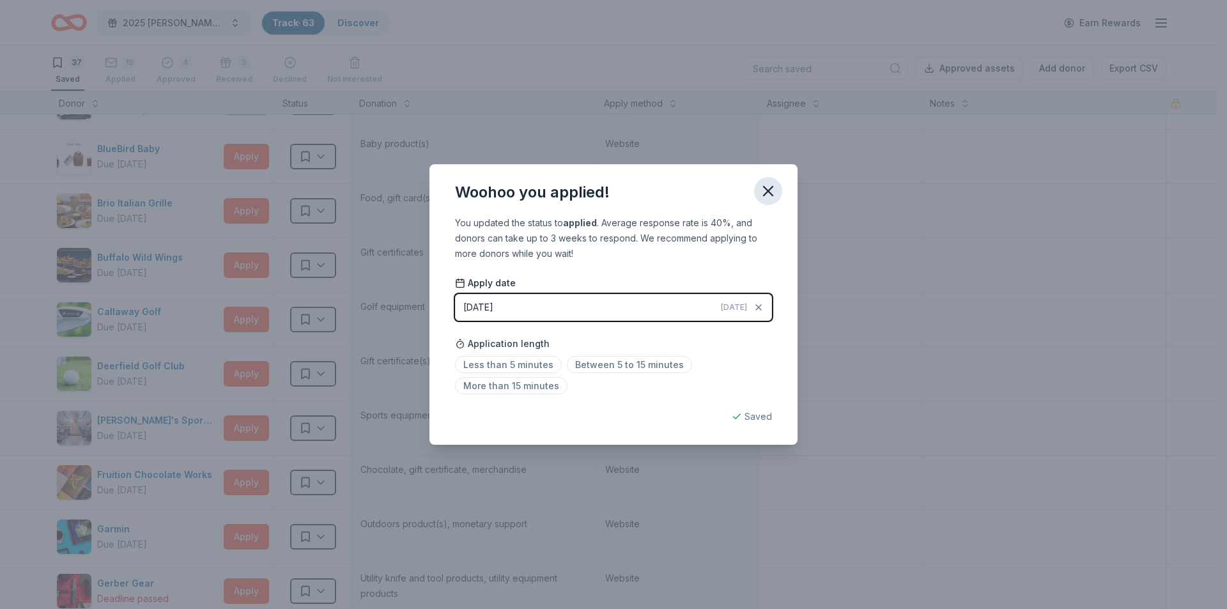
click at [767, 186] on icon "button" at bounding box center [768, 191] width 18 height 18
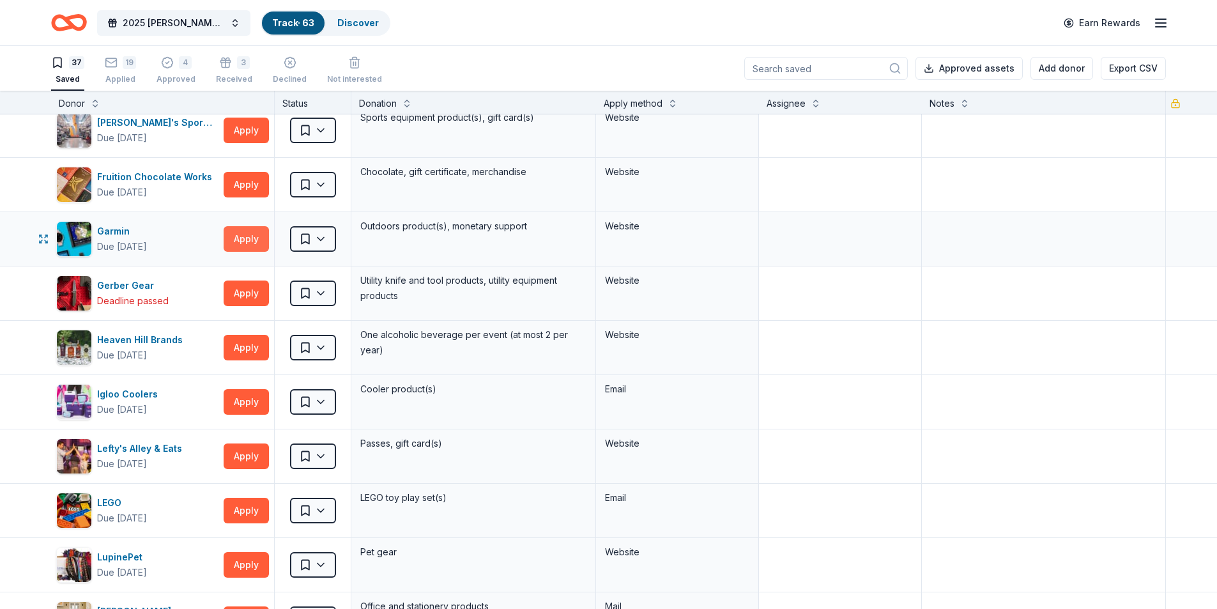
scroll to position [277, 0]
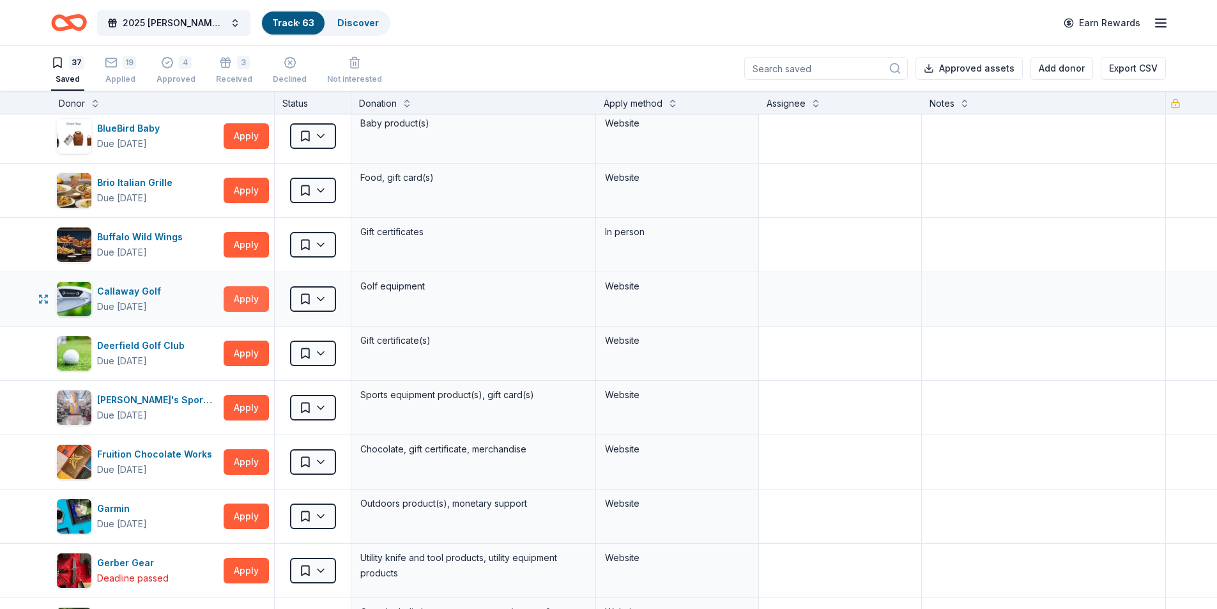
click at [247, 296] on button "Apply" at bounding box center [246, 299] width 45 height 26
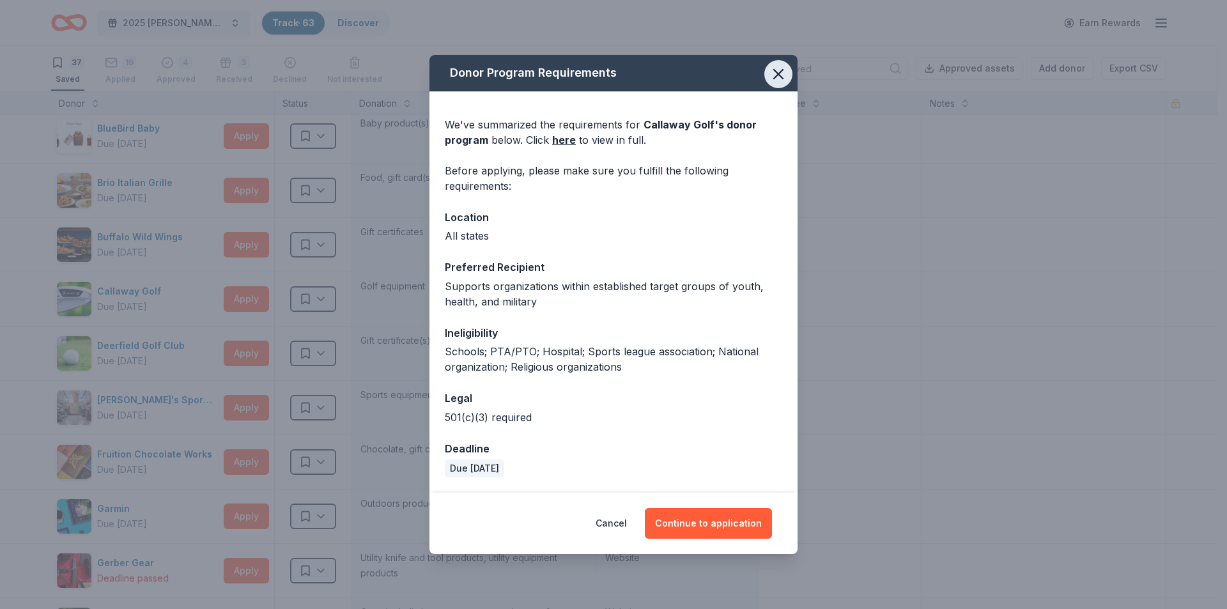
click at [791, 78] on button "button" at bounding box center [778, 74] width 28 height 28
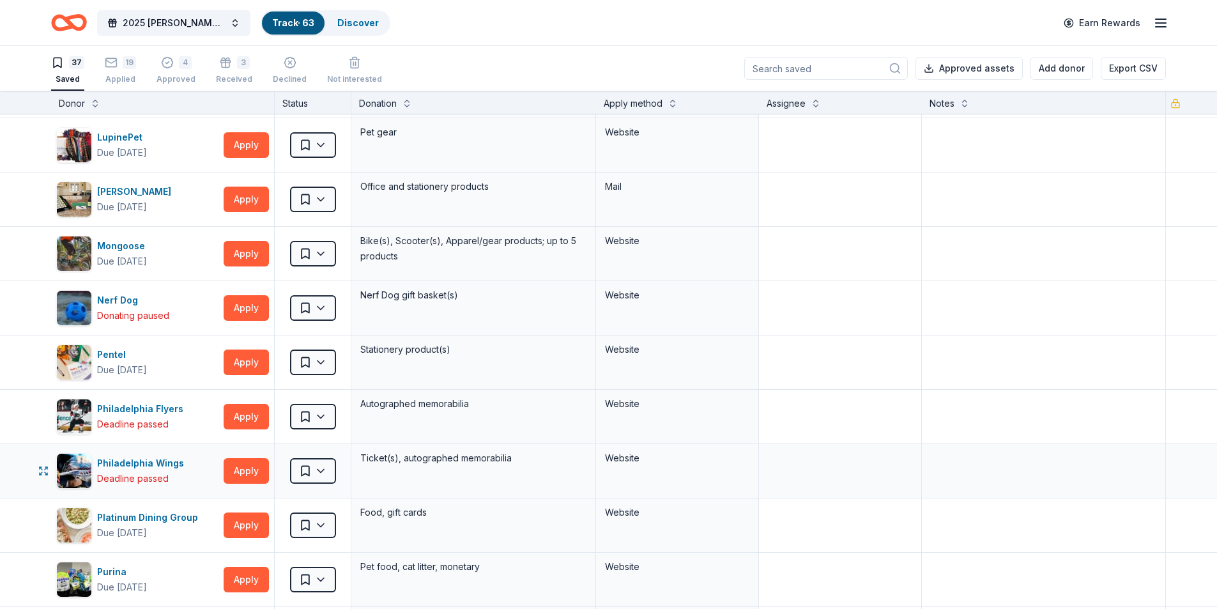
scroll to position [1384, 0]
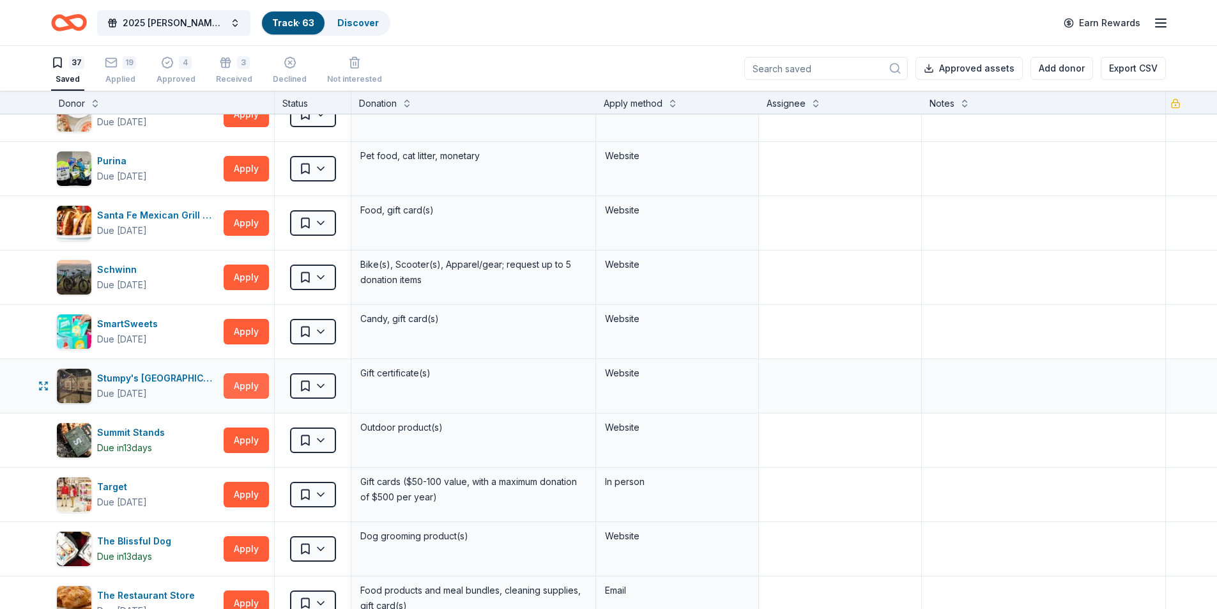
click at [253, 390] on button "Apply" at bounding box center [246, 386] width 45 height 26
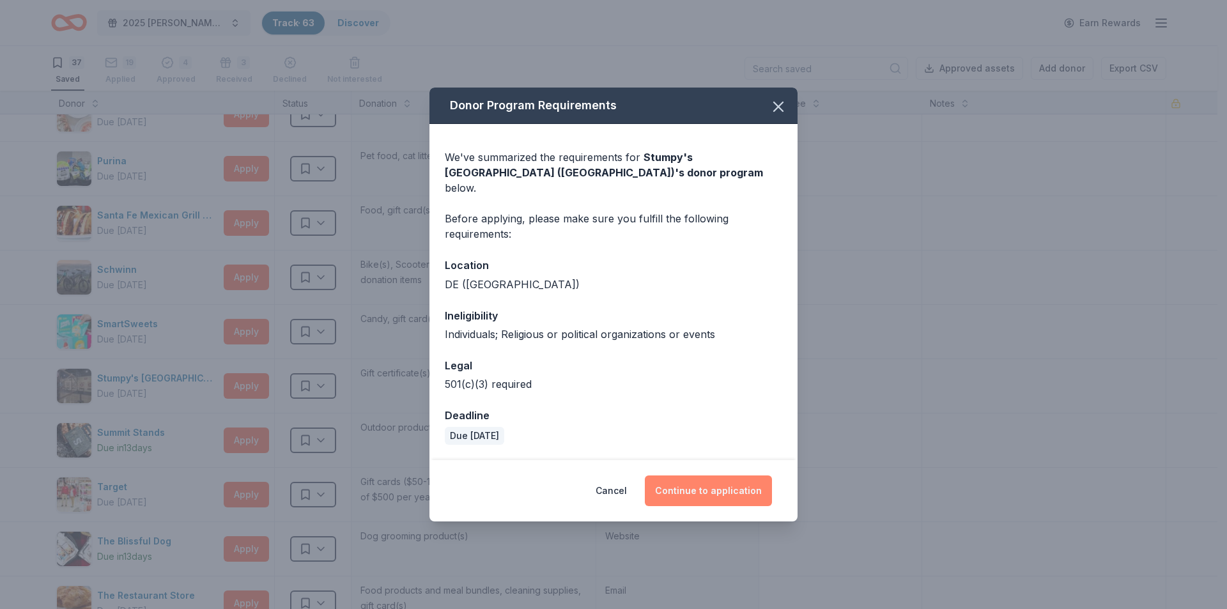
click at [689, 484] on button "Continue to application" at bounding box center [708, 490] width 127 height 31
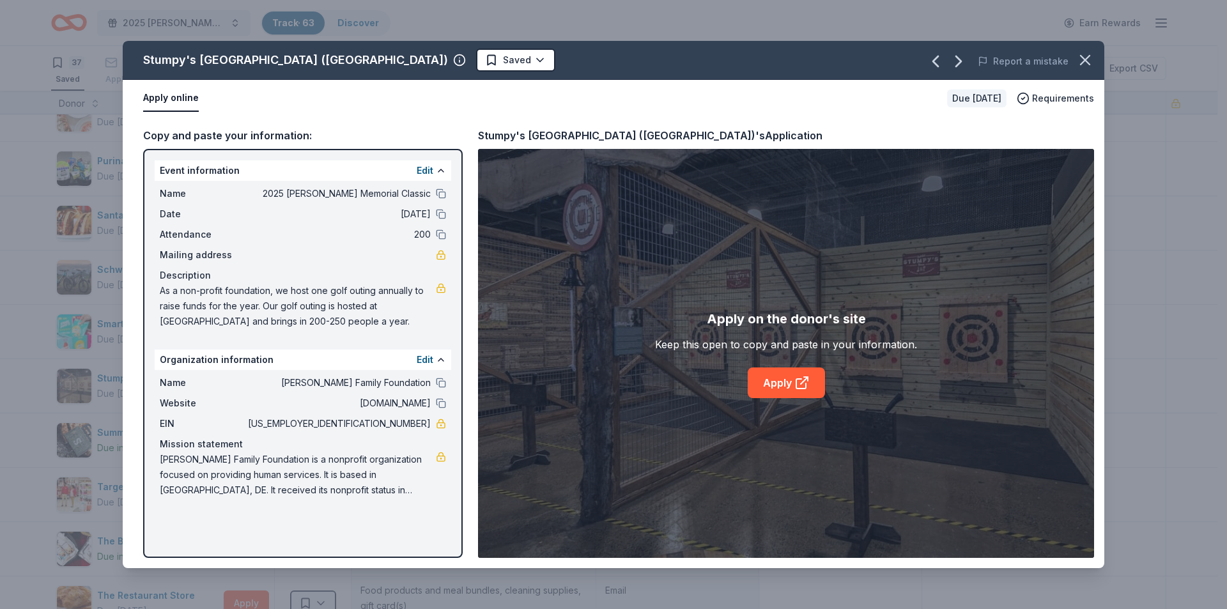
click at [187, 105] on button "Apply online" at bounding box center [171, 98] width 56 height 27
click at [774, 388] on link "Apply" at bounding box center [785, 382] width 77 height 31
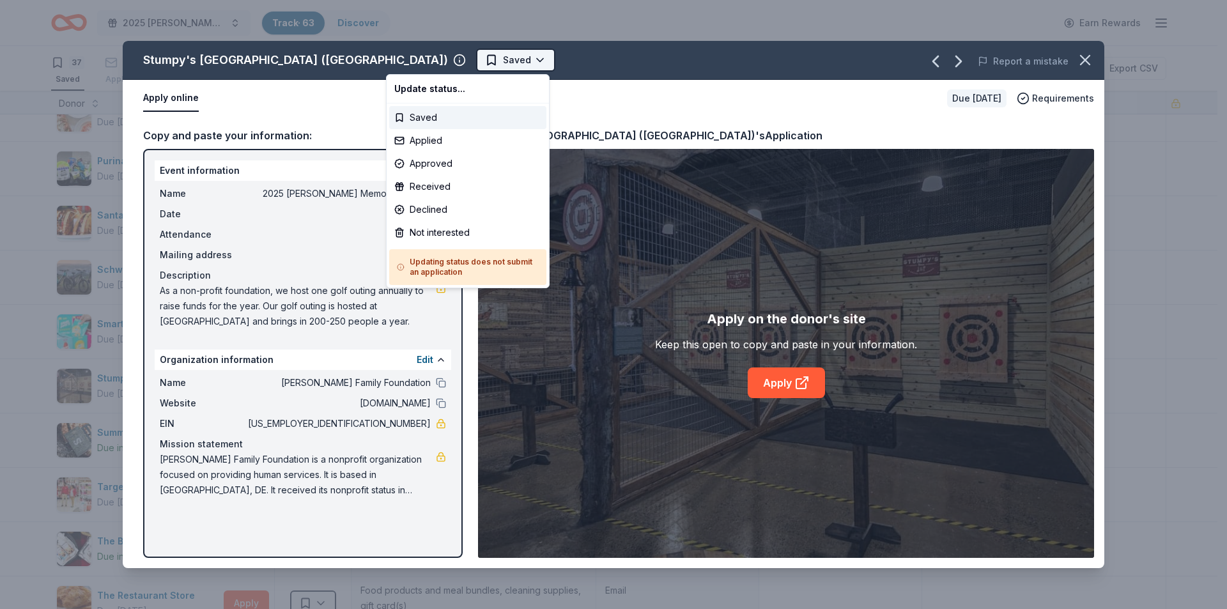
click at [424, 65] on html "2025 Bernard F. Kenny Memorial Classic Track · 63 Discover Earn Rewards 37 Save…" at bounding box center [613, 304] width 1227 height 609
drag, startPoint x: 446, startPoint y: 128, endPoint x: 429, endPoint y: 136, distance: 18.9
click at [443, 147] on div "Update status... Saved Applied Approved Received Declined Not interested Updati…" at bounding box center [468, 181] width 164 height 214
click at [429, 136] on div "Applied" at bounding box center [467, 140] width 157 height 23
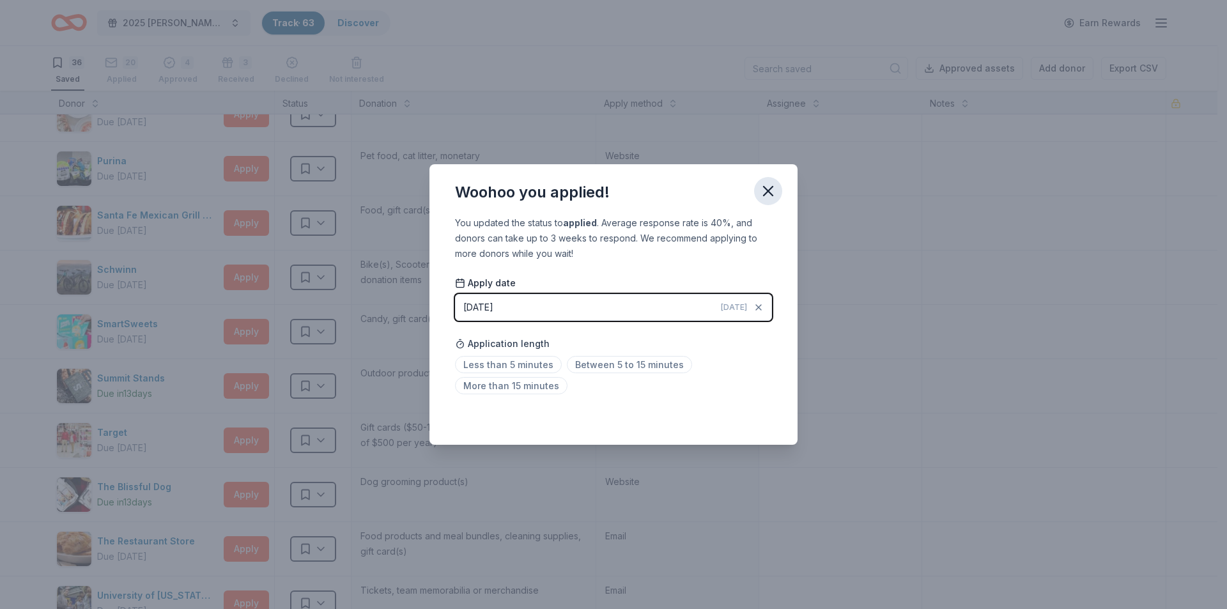
click at [770, 191] on icon "button" at bounding box center [768, 191] width 18 height 18
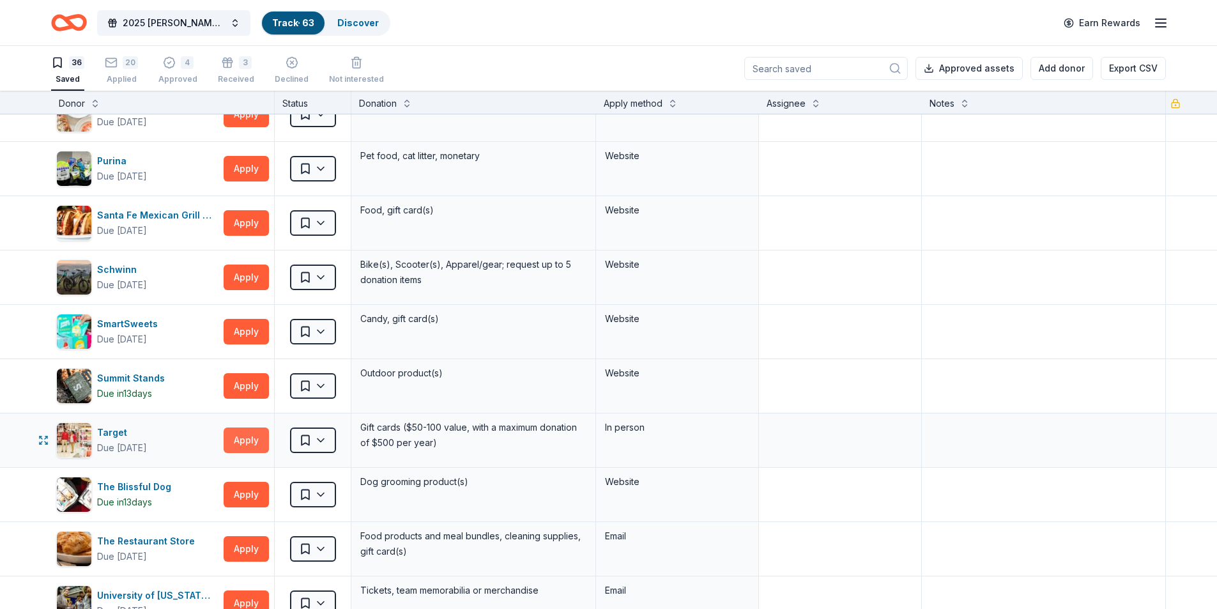
click at [244, 436] on button "Apply" at bounding box center [246, 440] width 45 height 26
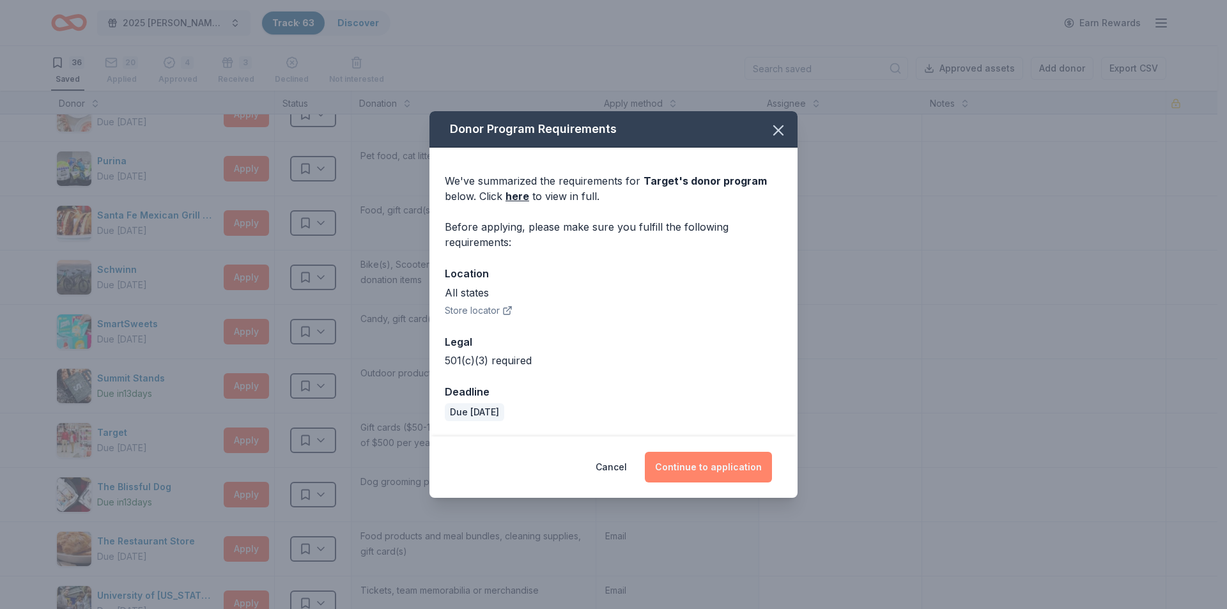
click at [741, 475] on button "Continue to application" at bounding box center [708, 467] width 127 height 31
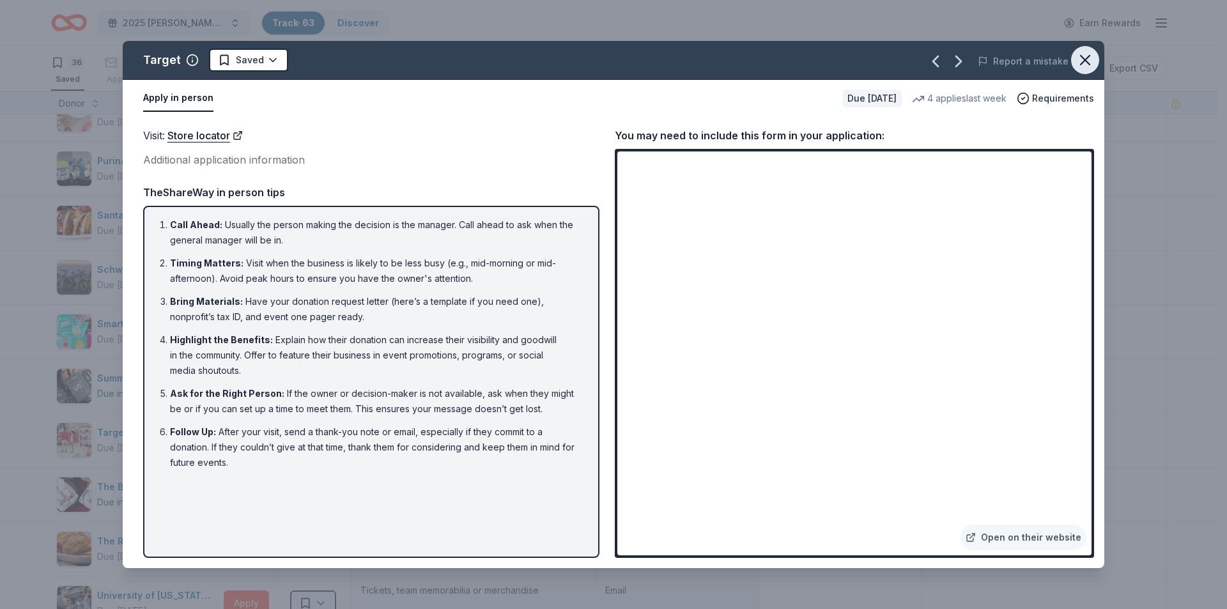
click at [1090, 57] on icon "button" at bounding box center [1085, 60] width 18 height 18
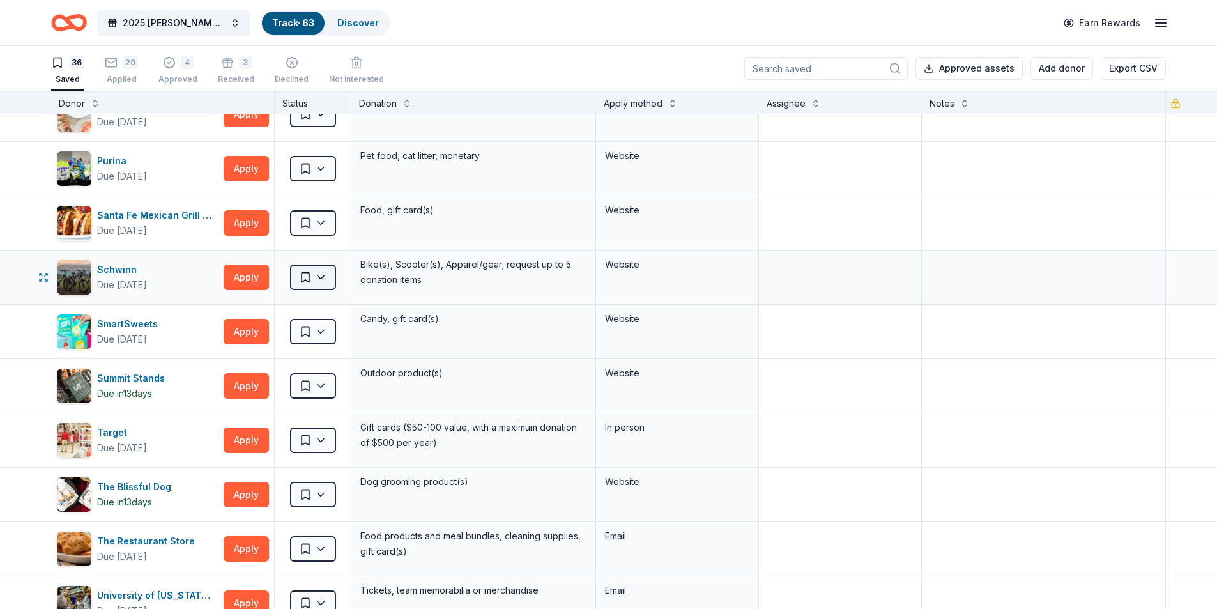
click at [319, 278] on html "2025 Bernard F. Kenny Memorial Classic Track · 63 Discover Earn Rewards 36 Save…" at bounding box center [608, 304] width 1217 height 609
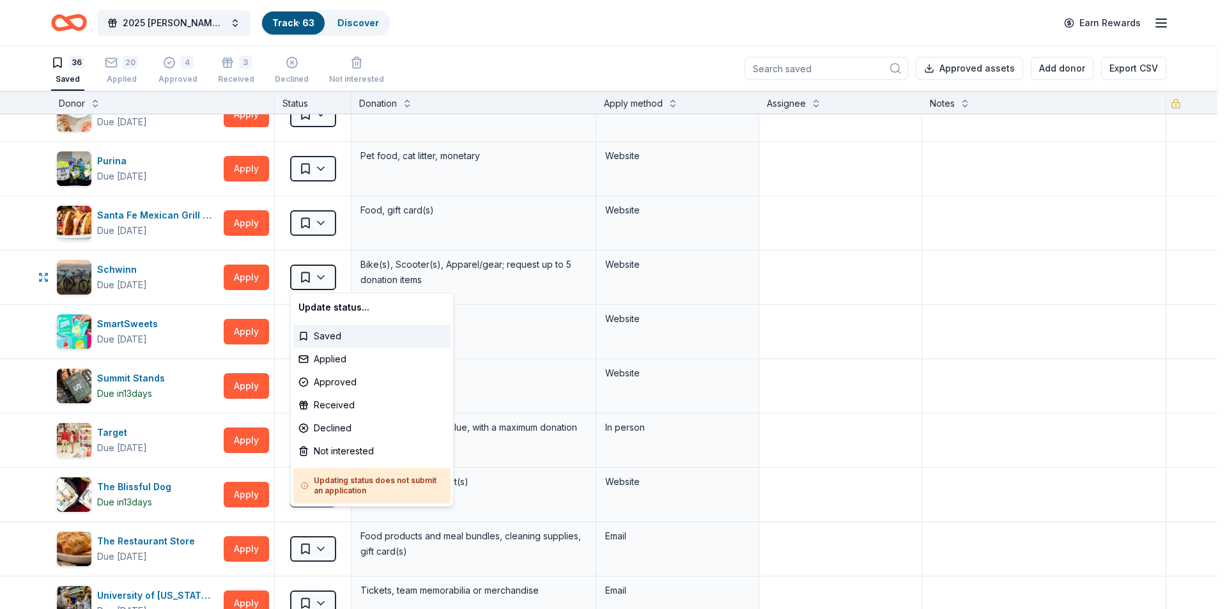
click at [258, 272] on html "2025 Bernard F. Kenny Memorial Classic Track · 63 Discover Earn Rewards 36 Save…" at bounding box center [613, 304] width 1227 height 609
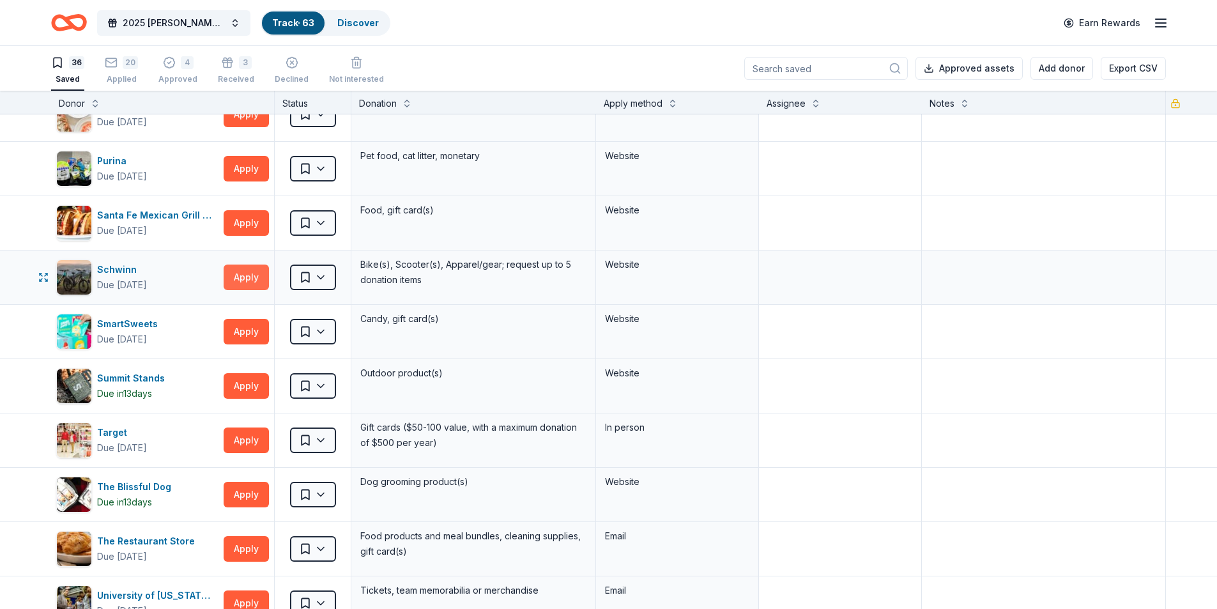
click at [250, 279] on button "Apply" at bounding box center [246, 277] width 45 height 26
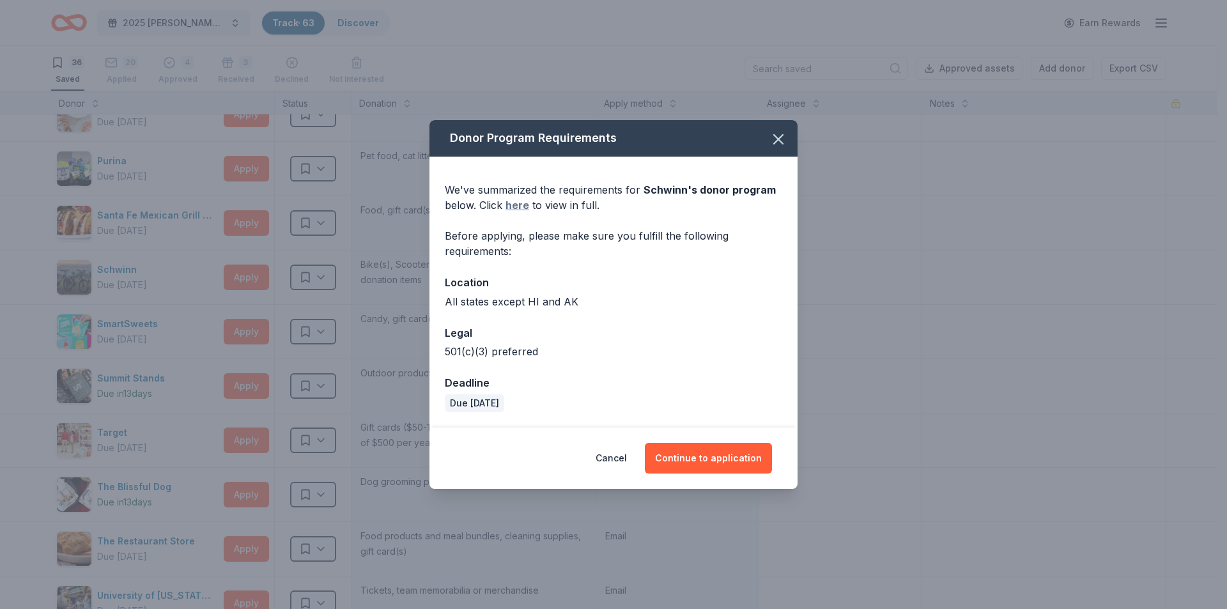
click at [523, 207] on link "here" at bounding box center [517, 204] width 24 height 15
click at [779, 136] on icon "button" at bounding box center [778, 139] width 18 height 18
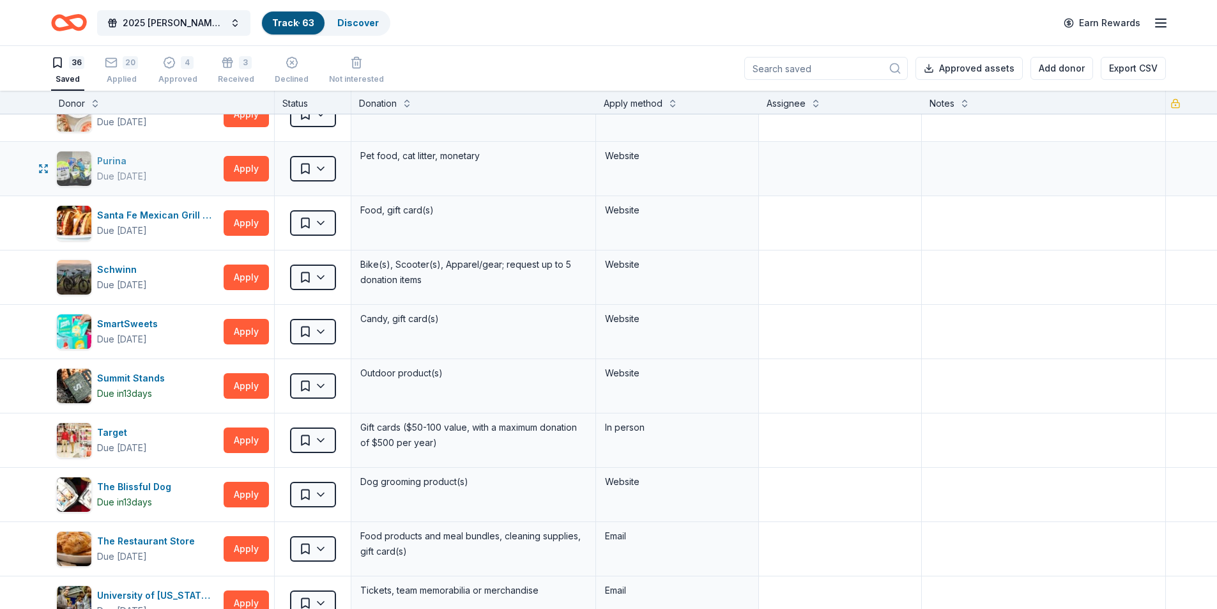
scroll to position [1107, 0]
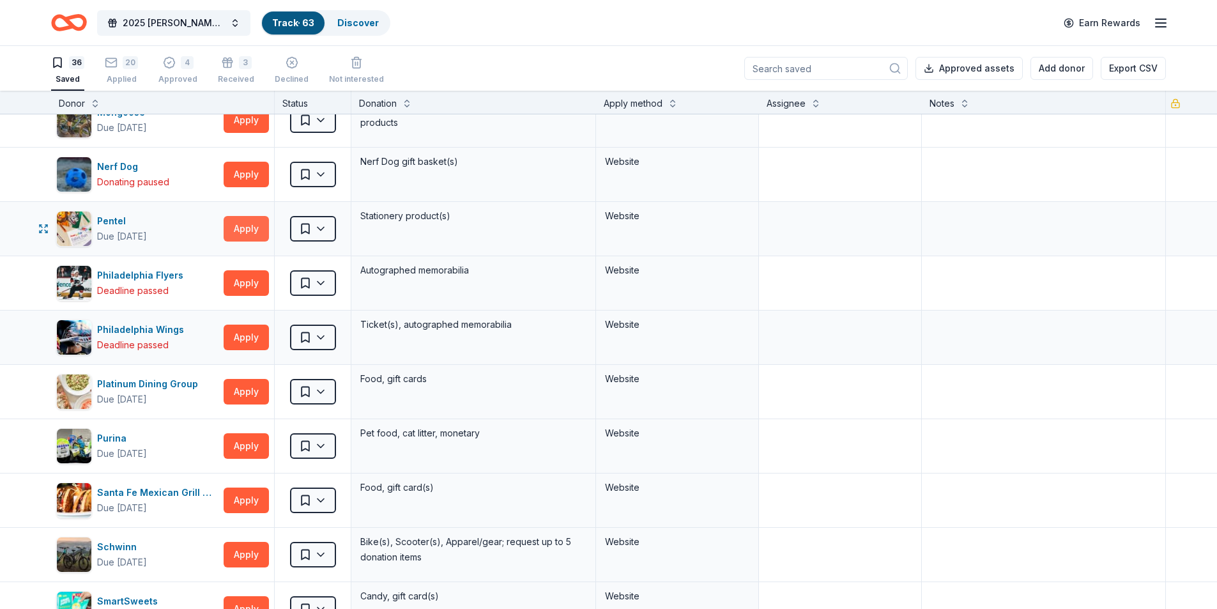
click at [241, 233] on button "Apply" at bounding box center [246, 229] width 45 height 26
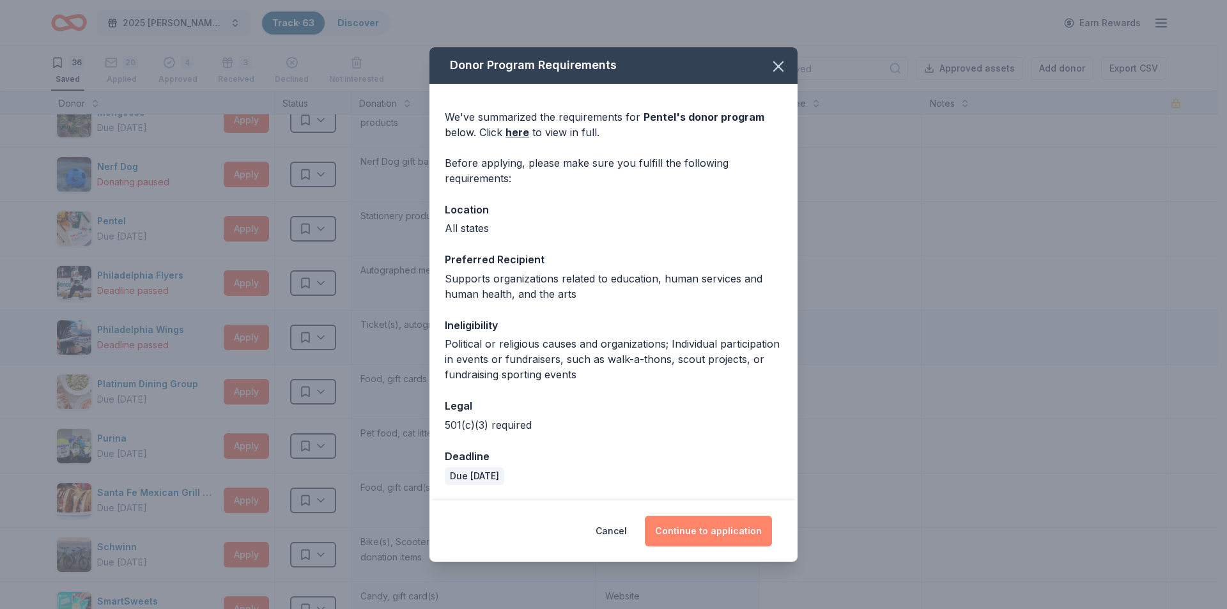
click at [710, 528] on button "Continue to application" at bounding box center [708, 531] width 127 height 31
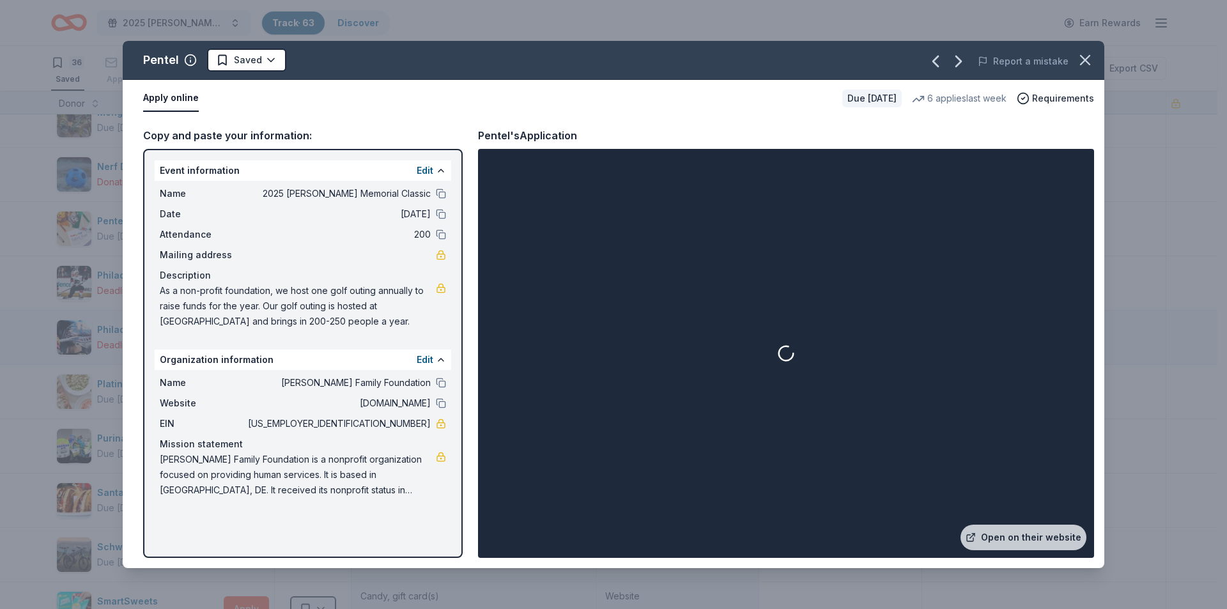
click at [176, 94] on button "Apply online" at bounding box center [171, 98] width 56 height 27
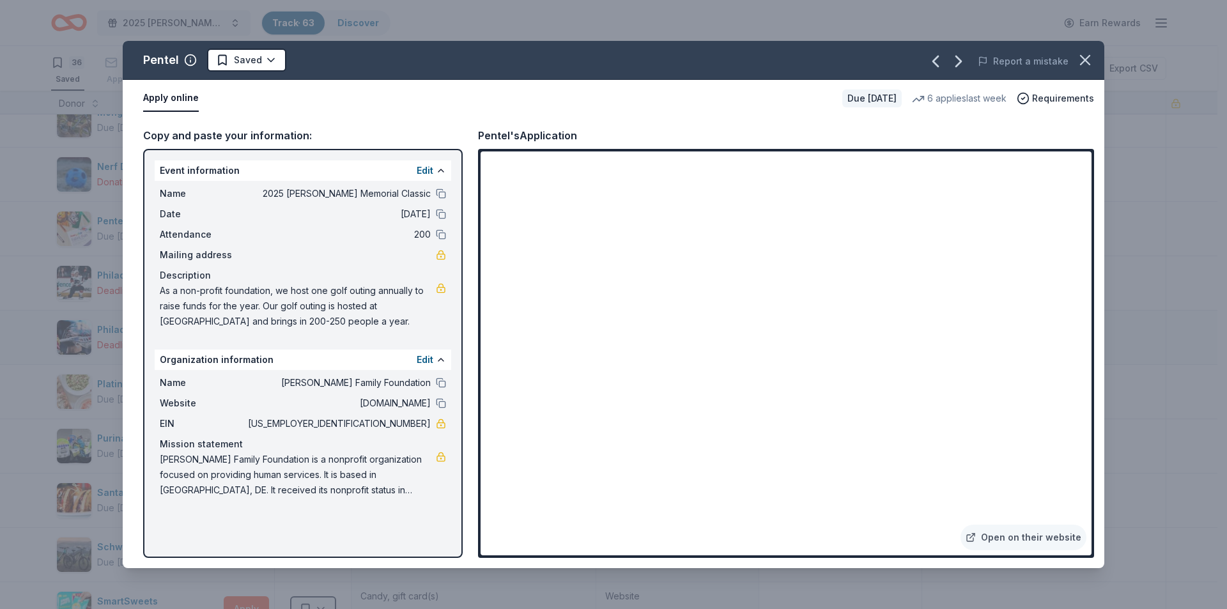
drag, startPoint x: 376, startPoint y: 422, endPoint x: 428, endPoint y: 407, distance: 54.6
click at [420, 422] on span "[US_EMPLOYER_IDENTIFICATION_NUMBER]" at bounding box center [337, 423] width 185 height 15
drag, startPoint x: 313, startPoint y: 489, endPoint x: 183, endPoint y: 476, distance: 130.3
click at [183, 476] on span "[PERSON_NAME] Family Foundation is a nonprofit organization focused on providin…" at bounding box center [298, 475] width 276 height 46
click at [255, 59] on html "2025 Bernard F. Kenny Memorial Classic Track · 63 Discover Earn Rewards 36 Save…" at bounding box center [613, 304] width 1227 height 609
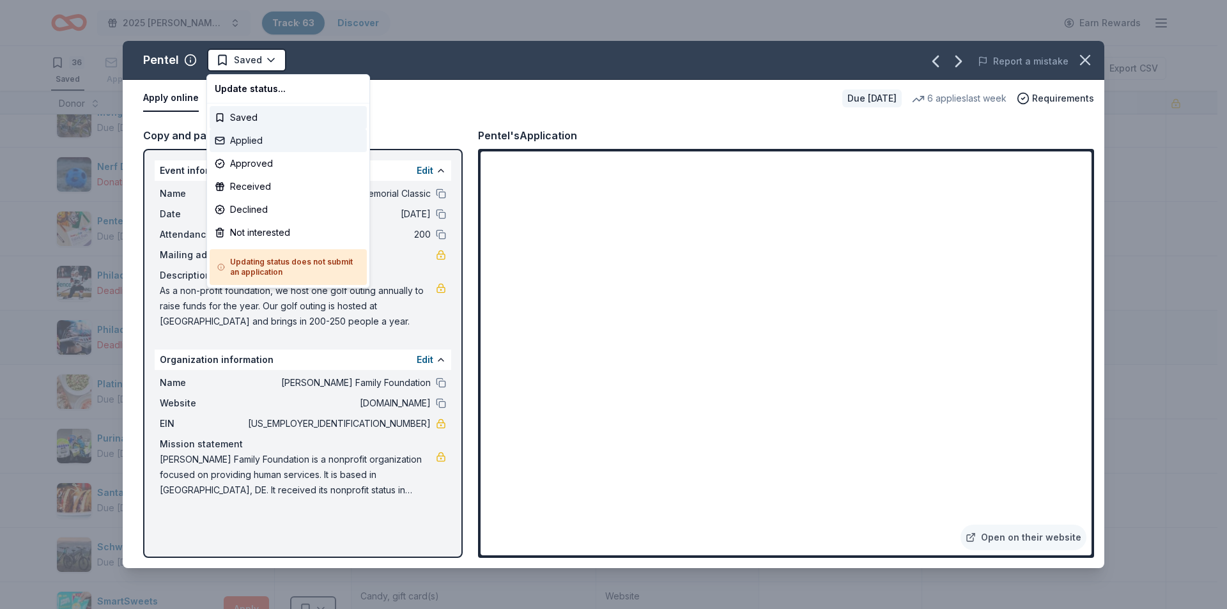
drag, startPoint x: 254, startPoint y: 164, endPoint x: 266, endPoint y: 134, distance: 31.8
click at [266, 133] on div "Update status... Saved Applied Approved Received Declined Not interested Updati…" at bounding box center [288, 181] width 164 height 214
click at [264, 135] on div "Applied" at bounding box center [288, 140] width 157 height 23
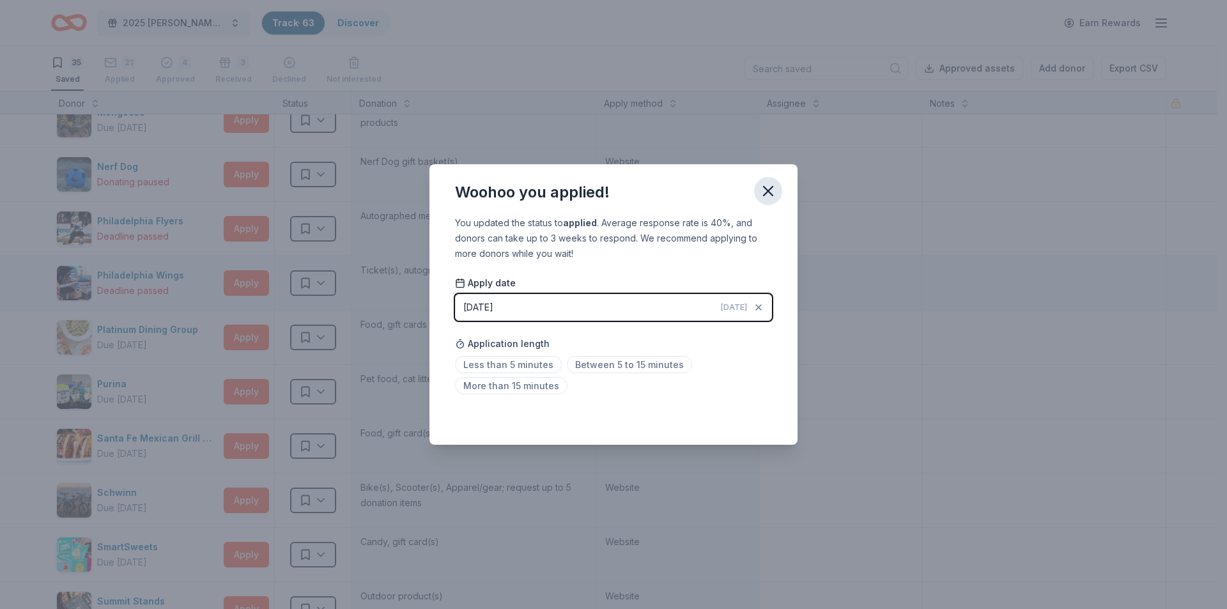
click at [767, 182] on icon "button" at bounding box center [768, 191] width 18 height 18
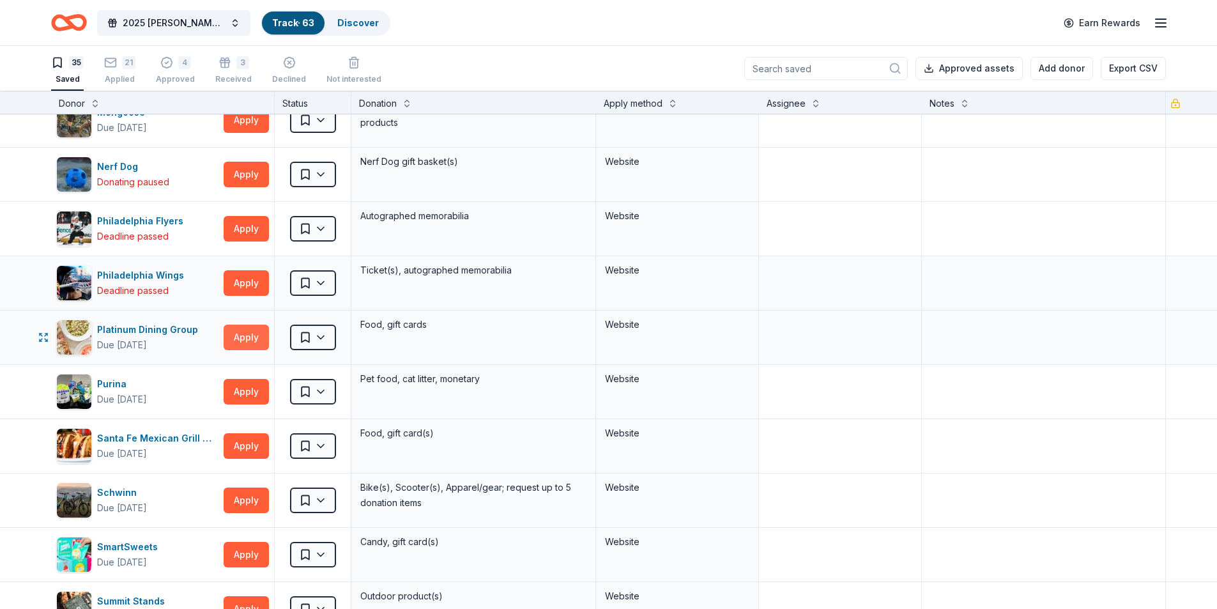
click at [231, 332] on button "Apply" at bounding box center [246, 338] width 45 height 26
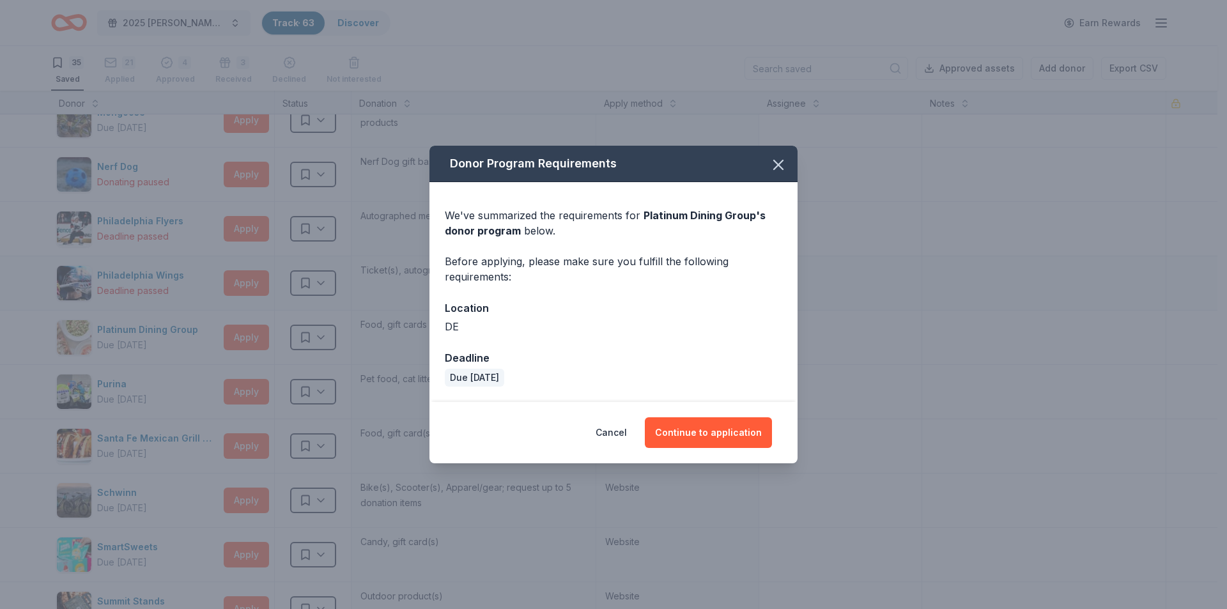
click at [735, 449] on div "Cancel Continue to application" at bounding box center [613, 432] width 368 height 61
click at [733, 439] on button "Continue to application" at bounding box center [708, 432] width 127 height 31
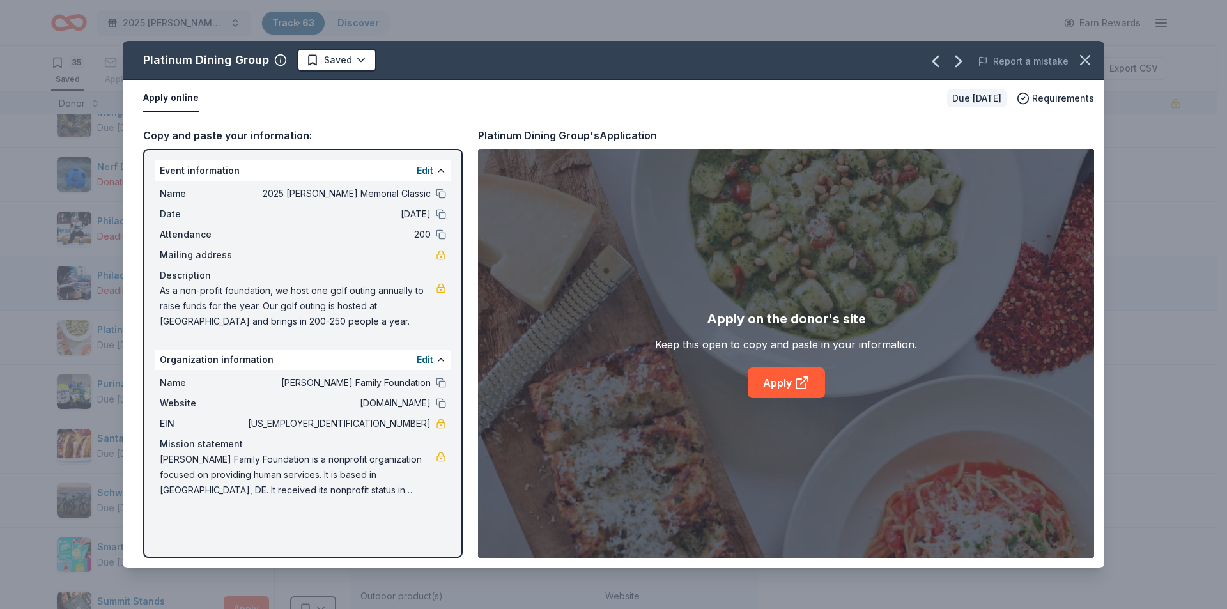
click at [180, 101] on button "Apply online" at bounding box center [171, 98] width 56 height 27
click at [790, 380] on link "Apply" at bounding box center [785, 382] width 77 height 31
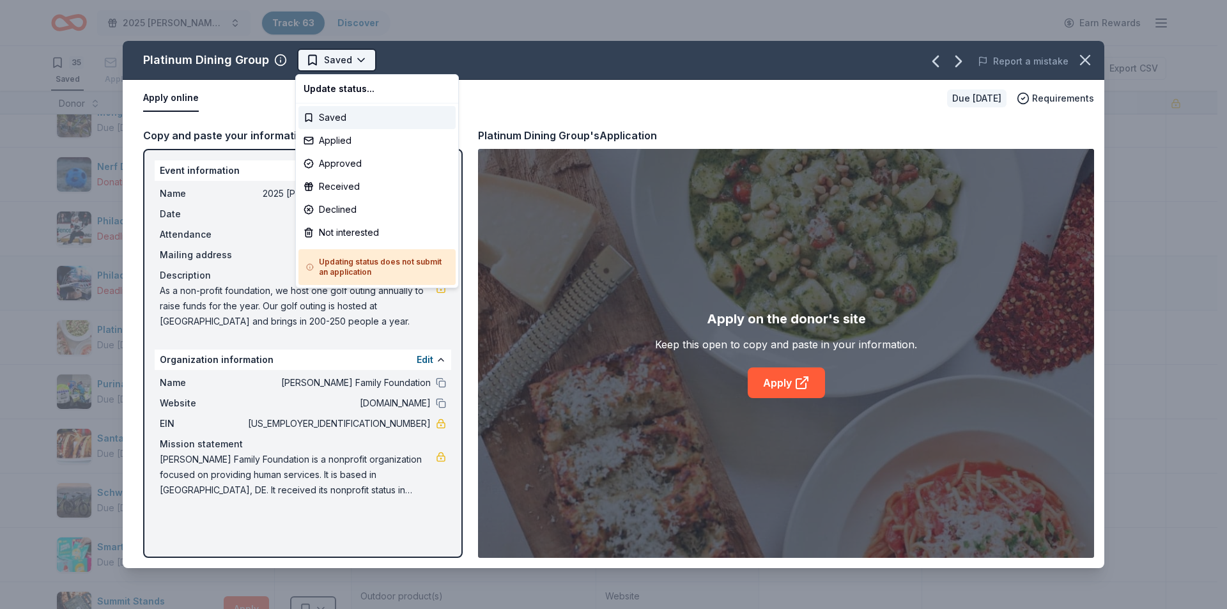
click at [348, 52] on html "2025 Bernard F. Kenny Memorial Classic Track · 63 Discover Earn Rewards 35 Save…" at bounding box center [613, 304] width 1227 height 609
click at [358, 137] on div "Applied" at bounding box center [376, 140] width 157 height 23
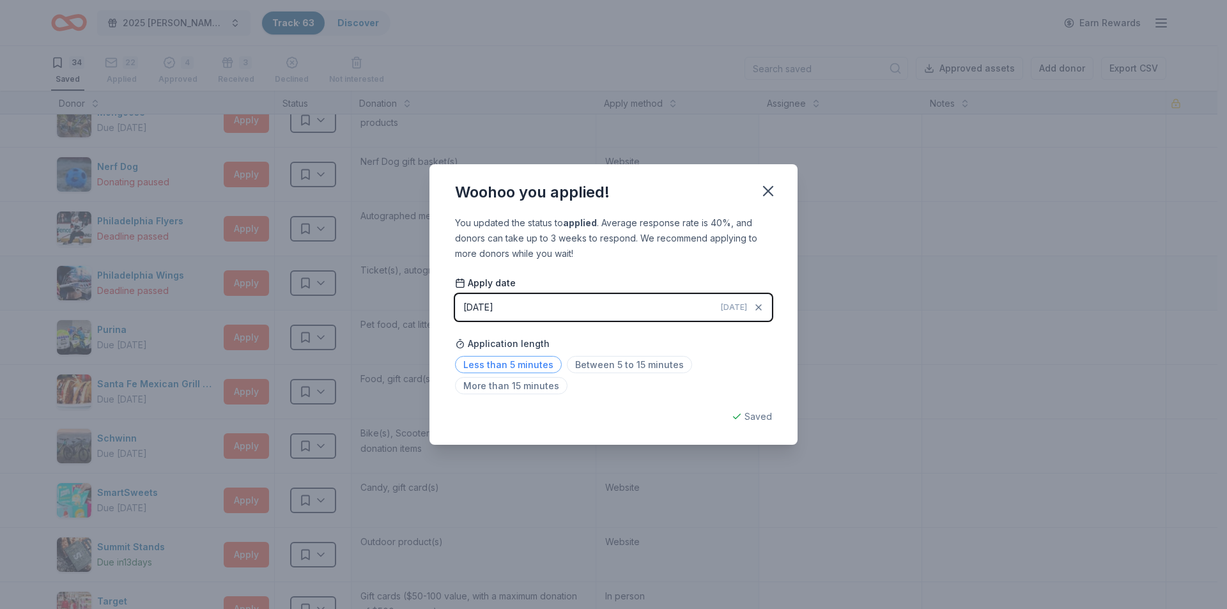
click at [526, 367] on span "Less than 5 minutes" at bounding box center [508, 364] width 107 height 17
click at [769, 192] on icon "button" at bounding box center [767, 191] width 9 height 9
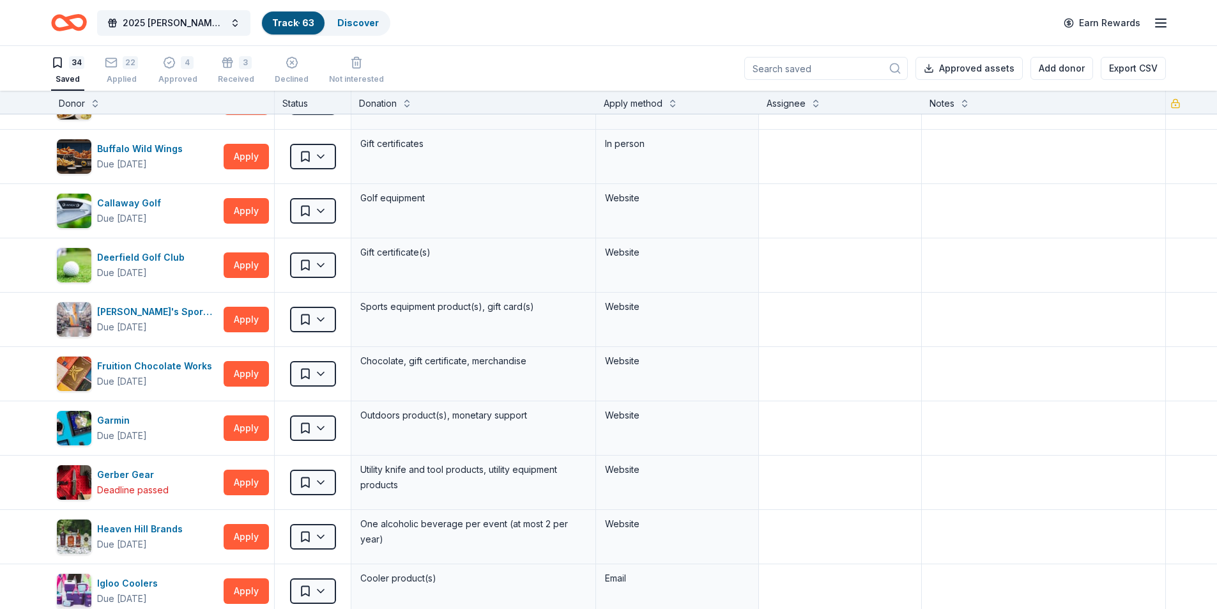
scroll to position [277, 0]
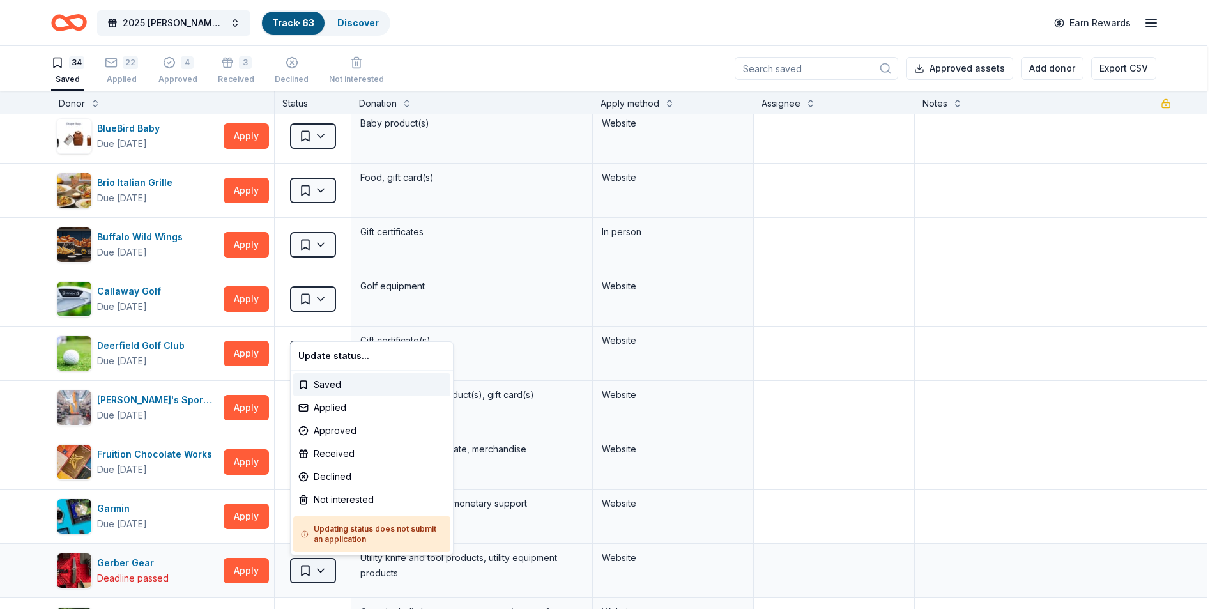
click at [316, 569] on html "2025 Bernard F. Kenny Memorial Classic Track · 63 Discover Earn Rewards 34 Save…" at bounding box center [608, 304] width 1217 height 609
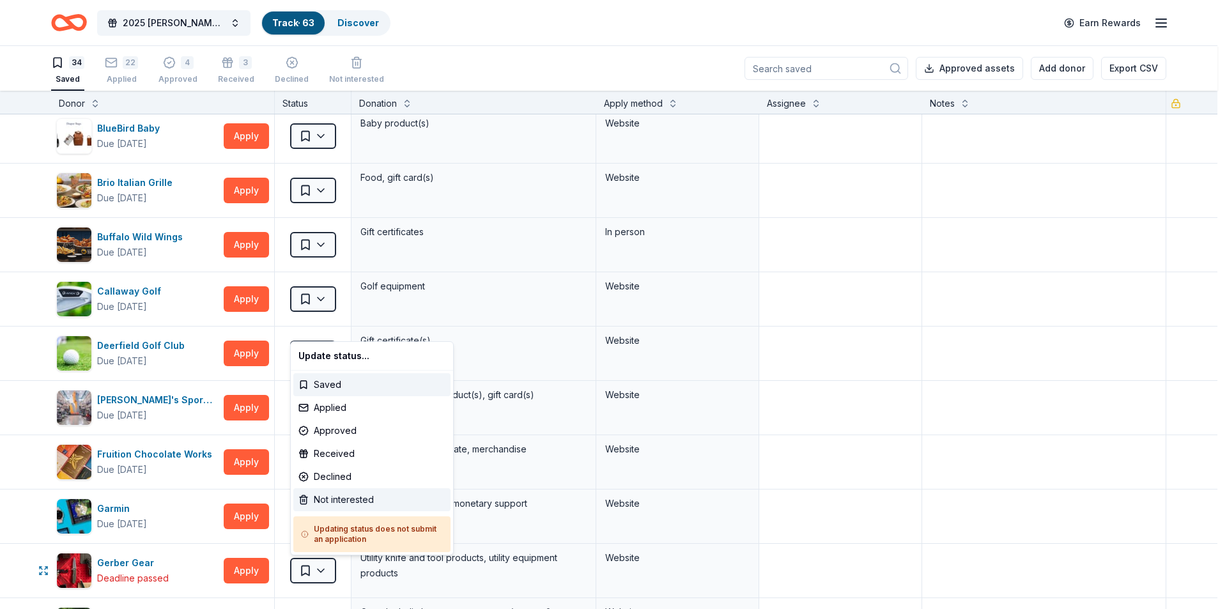
click at [326, 501] on div "Not interested" at bounding box center [371, 499] width 157 height 23
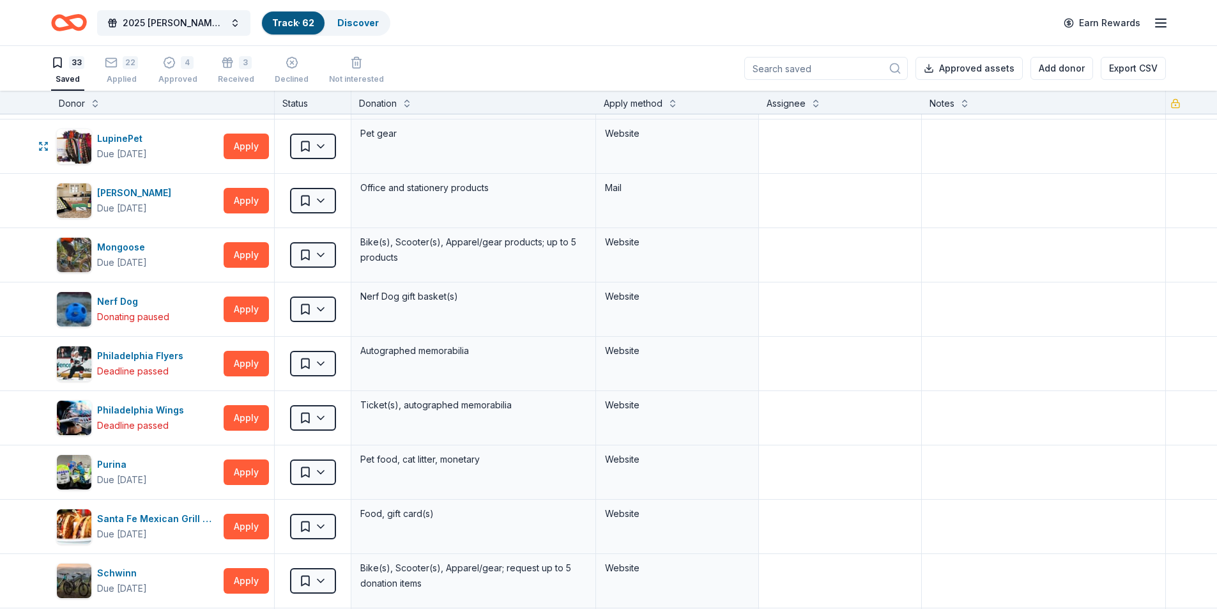
scroll to position [1107, 0]
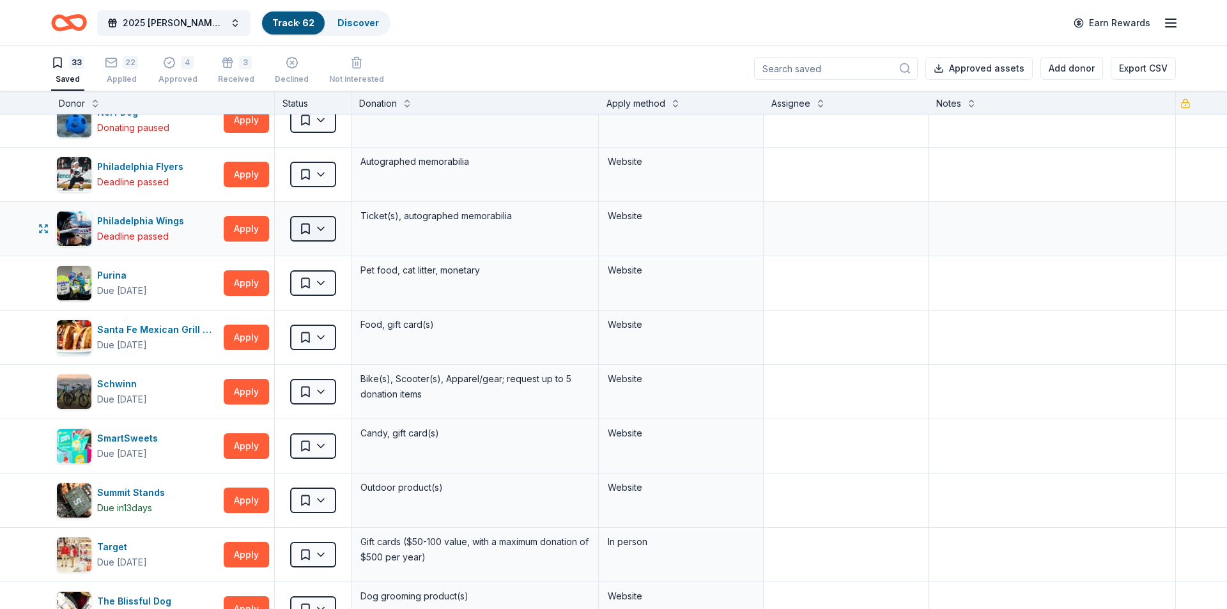
click at [312, 233] on html "2025 Bernard F. Kenny Memorial Classic Track · 62 Discover Earn Rewards 33 Save…" at bounding box center [613, 304] width 1227 height 609
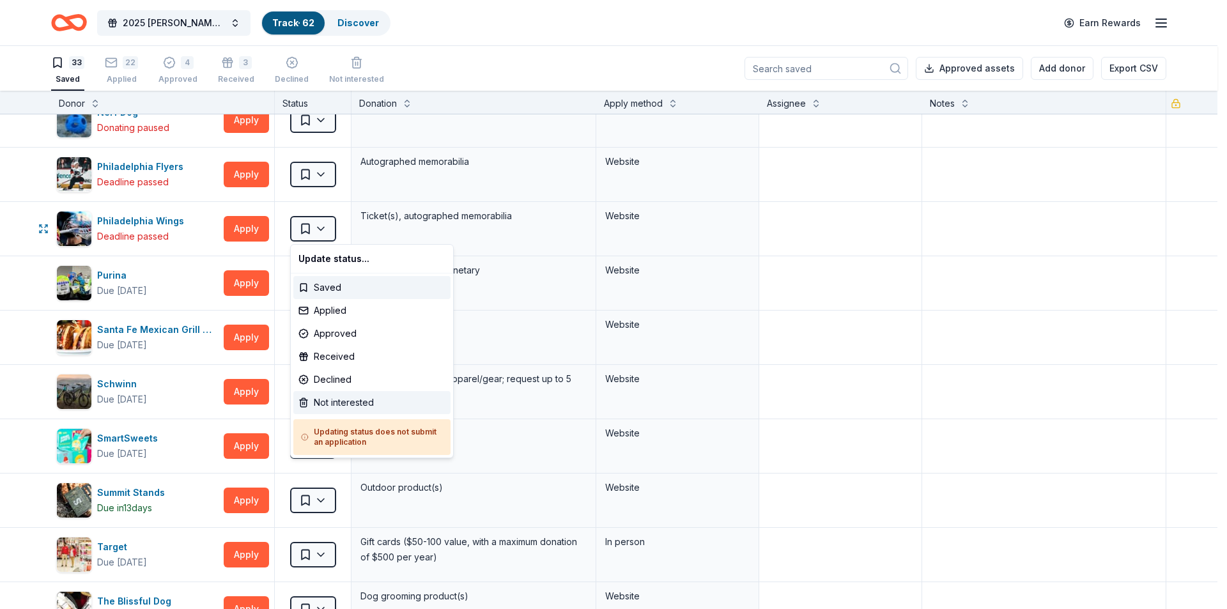
click at [322, 401] on div "Not interested" at bounding box center [371, 402] width 157 height 23
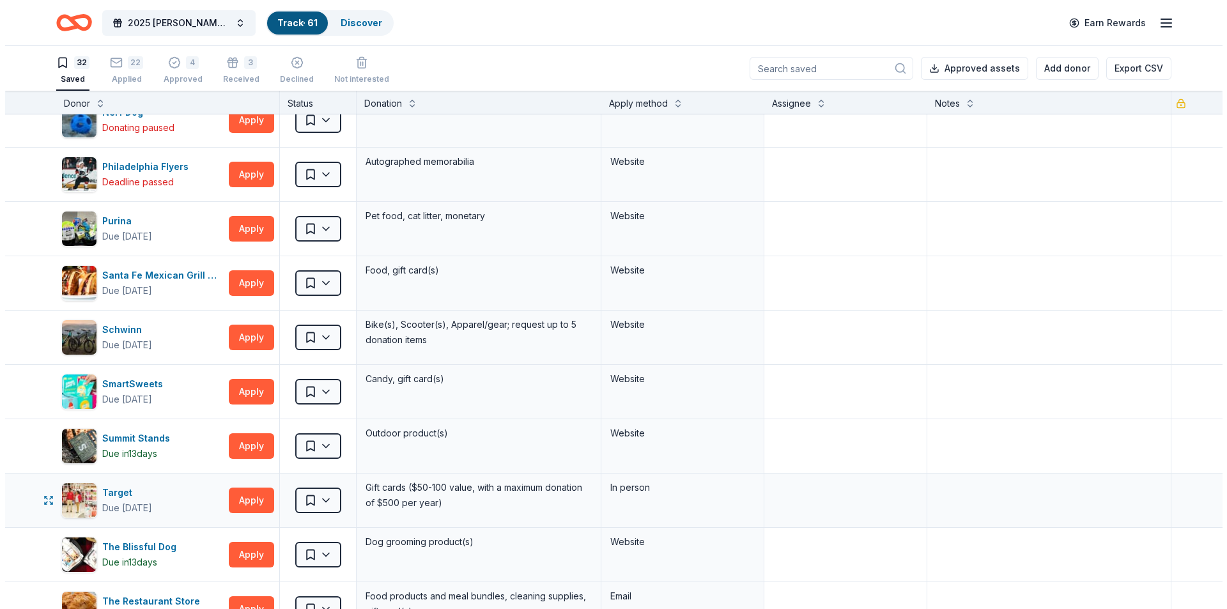
scroll to position [1384, 0]
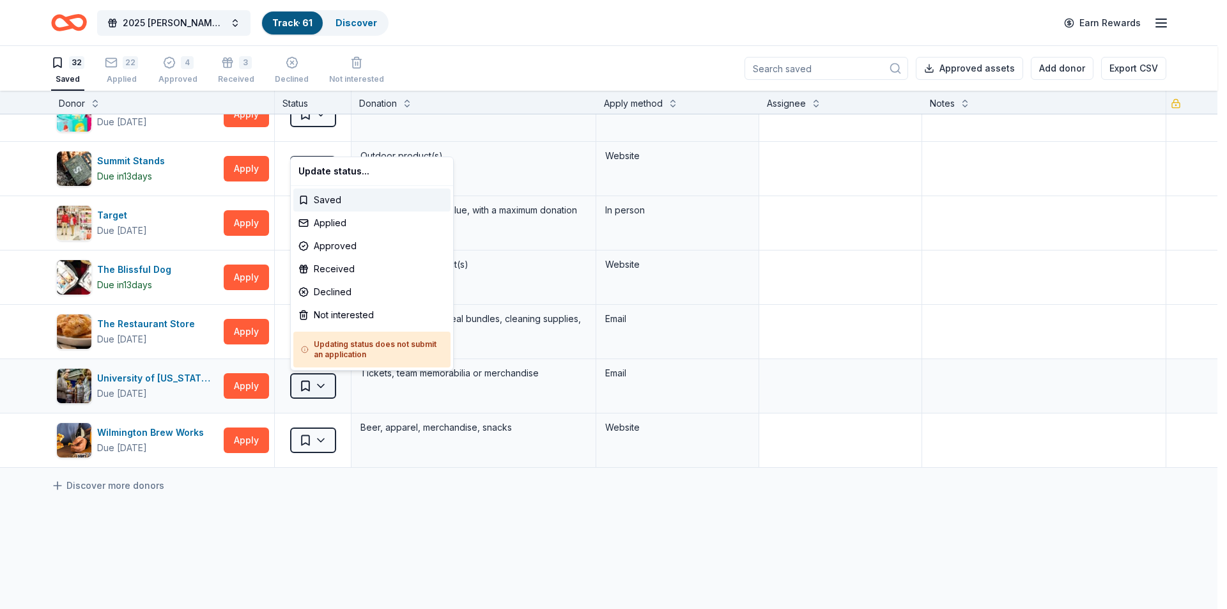
click at [312, 379] on html "2025 Bernard F. Kenny Memorial Classic Track · 61 Discover Earn Rewards 32 Save…" at bounding box center [613, 304] width 1227 height 609
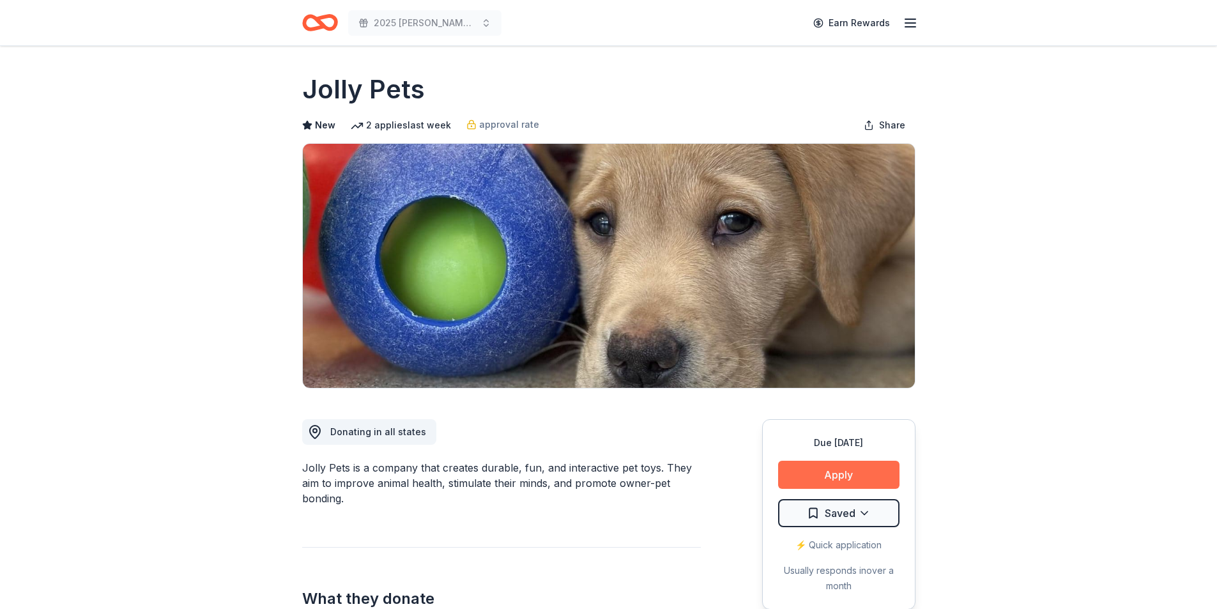
click at [819, 480] on button "Apply" at bounding box center [838, 475] width 121 height 28
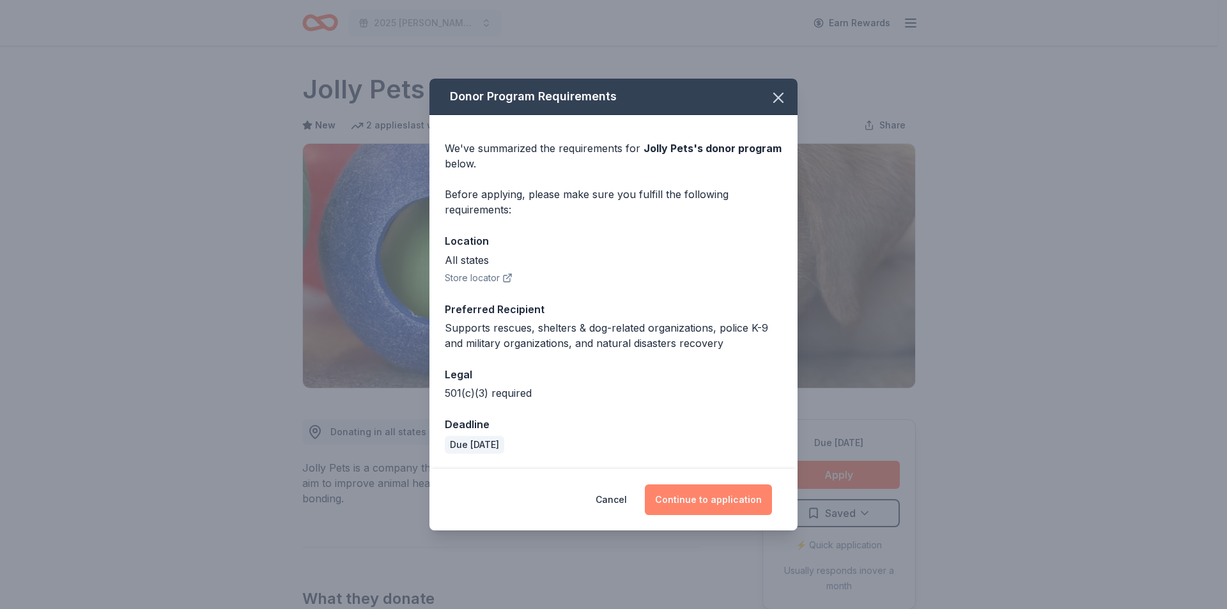
click at [711, 491] on button "Continue to application" at bounding box center [708, 499] width 127 height 31
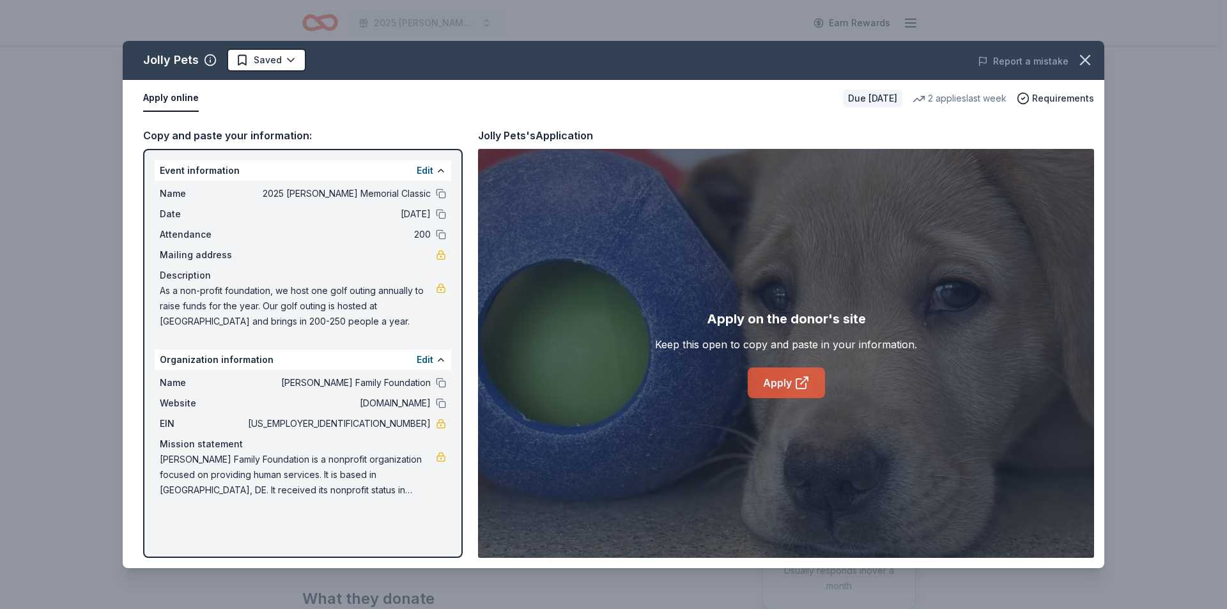
click at [791, 387] on link "Apply" at bounding box center [785, 382] width 77 height 31
click at [277, 62] on html "2025 [PERSON_NAME] Memorial Classic Earn Rewards Due [DATE] Share Jolly Pets Ne…" at bounding box center [613, 304] width 1227 height 609
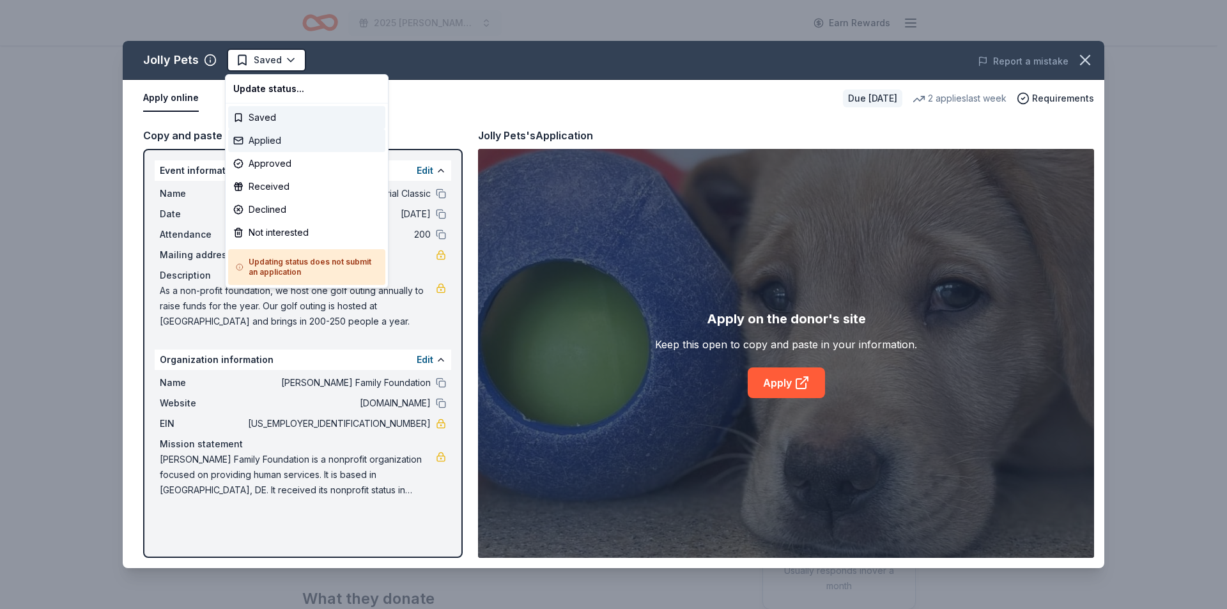
click at [260, 140] on div "Applied" at bounding box center [306, 140] width 157 height 23
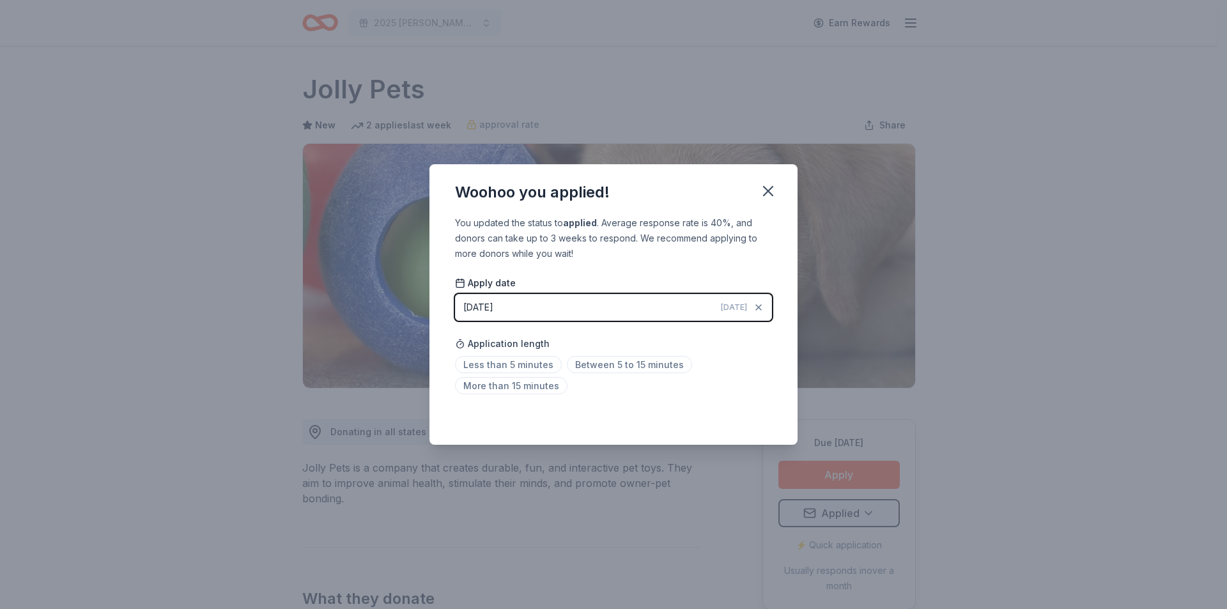
click at [487, 355] on div "Application length Less than 5 minutes Between 5 to 15 minutes More than 15 min…" at bounding box center [613, 365] width 317 height 68
click at [489, 367] on span "Less than 5 minutes" at bounding box center [508, 364] width 107 height 17
click at [768, 189] on icon "button" at bounding box center [767, 191] width 9 height 9
